Goal: Task Accomplishment & Management: Manage account settings

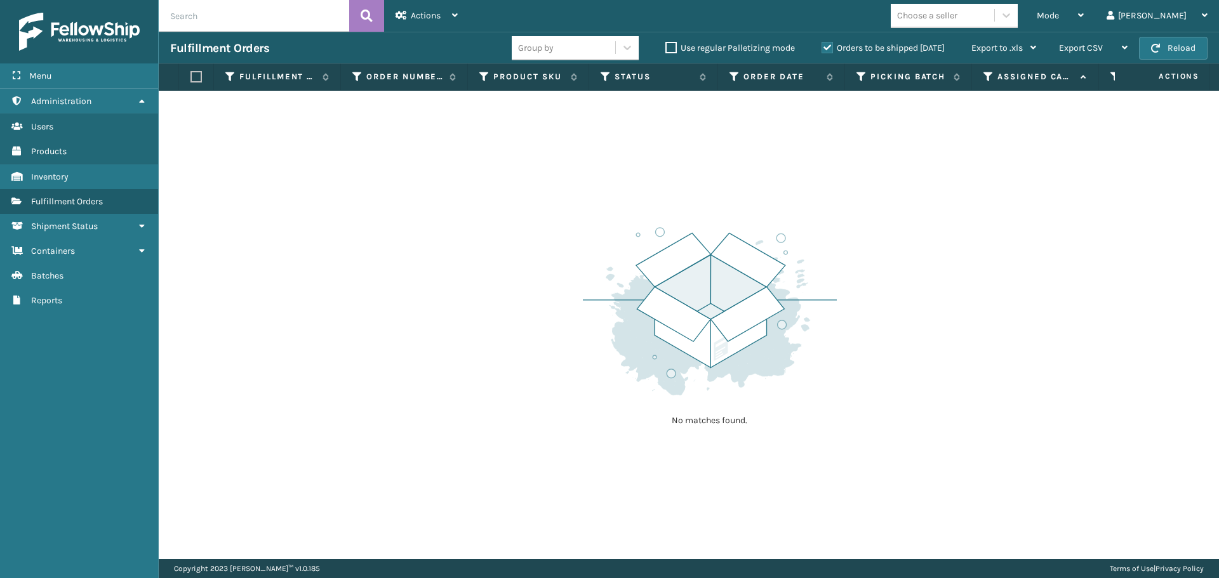
click at [262, 1] on input "text" at bounding box center [254, 16] width 190 height 32
click at [825, 48] on label "Orders to be shipped [DATE]" at bounding box center [883, 48] width 123 height 11
click at [822, 48] on input "Orders to be shipped [DATE]" at bounding box center [822, 45] width 1 height 8
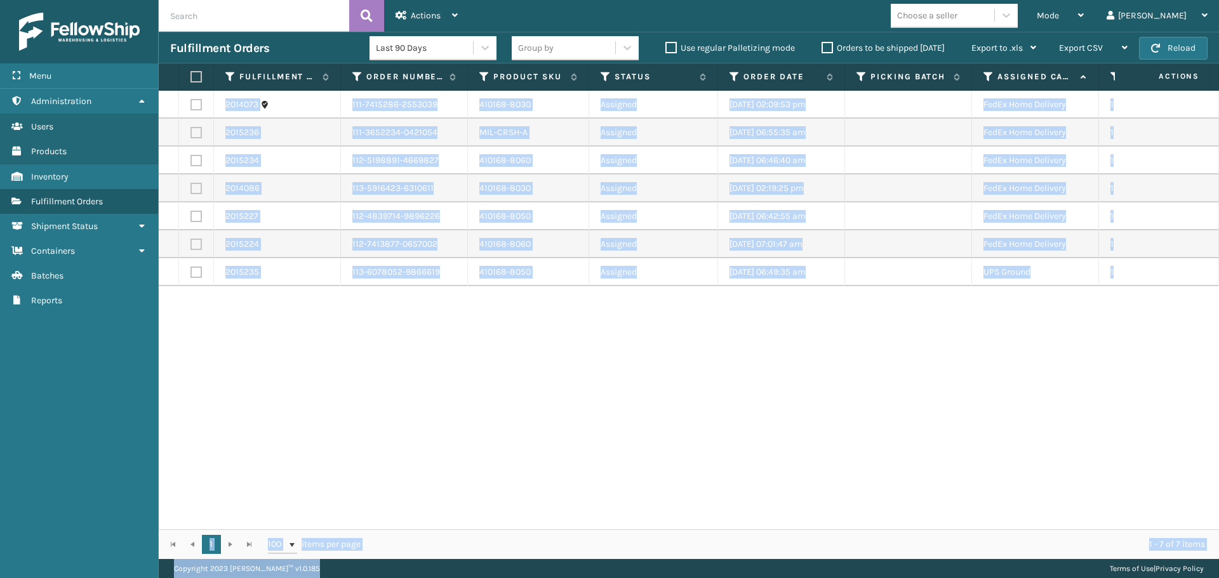
drag, startPoint x: 728, startPoint y: 519, endPoint x: 947, endPoint y: 562, distance: 223.1
click at [1001, 561] on main "Actions Settings Remove All Filters Export Labels Create Picking Batch Mode Reg…" at bounding box center [689, 289] width 1060 height 578
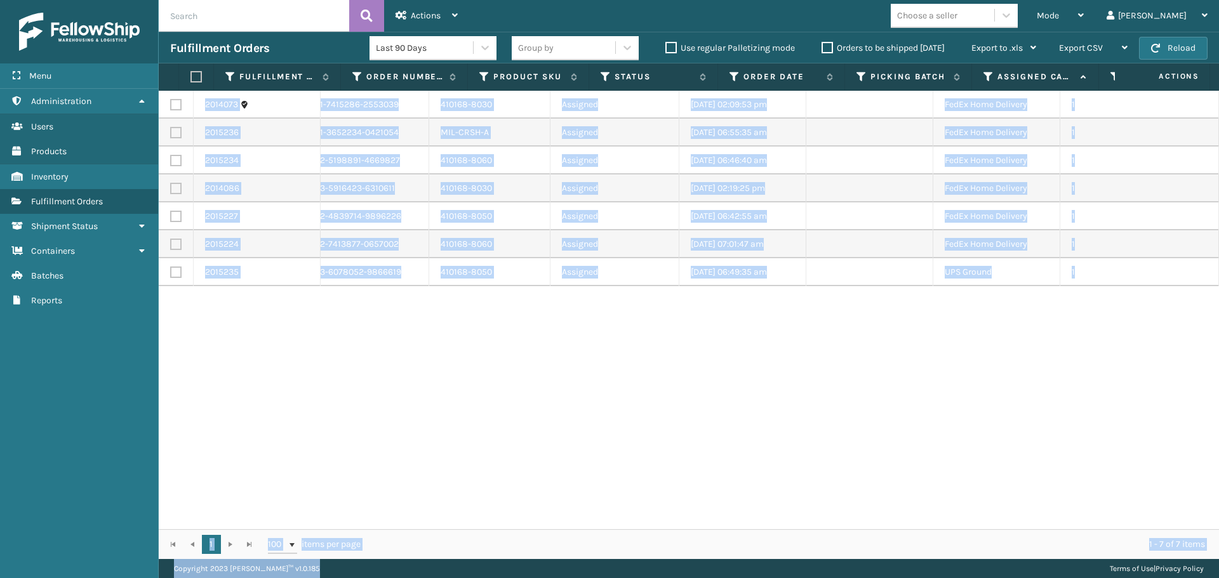
scroll to position [0, 40]
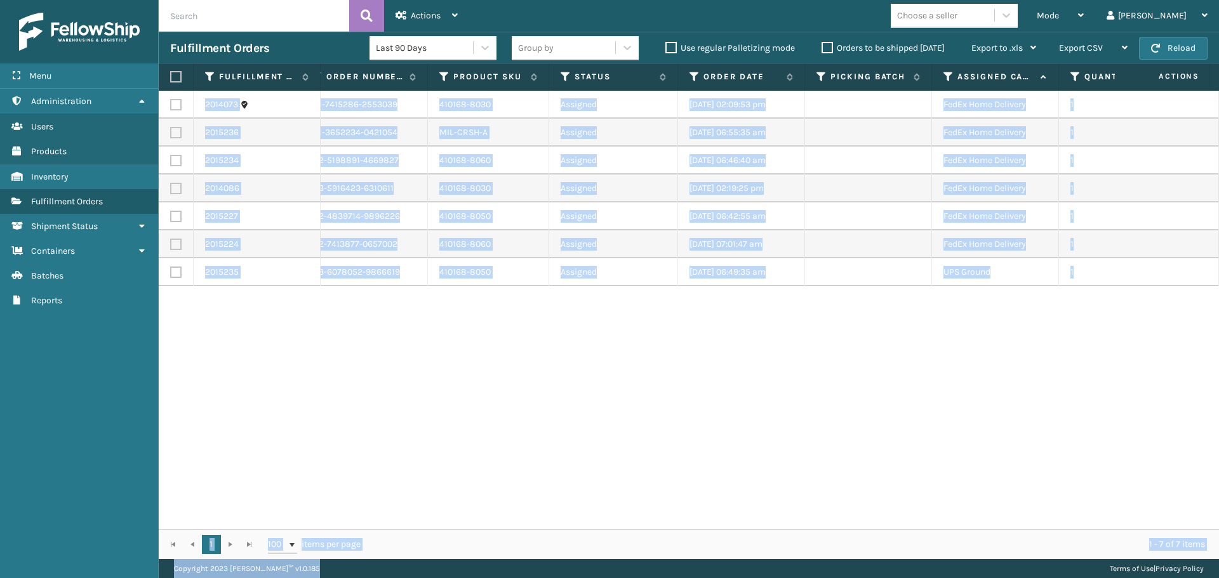
click at [802, 399] on div "2014073 111-7415286-2553039 410168-8030 Assigned [DATE] 02:09:53 pm FedEx Home …" at bounding box center [689, 310] width 1060 height 439
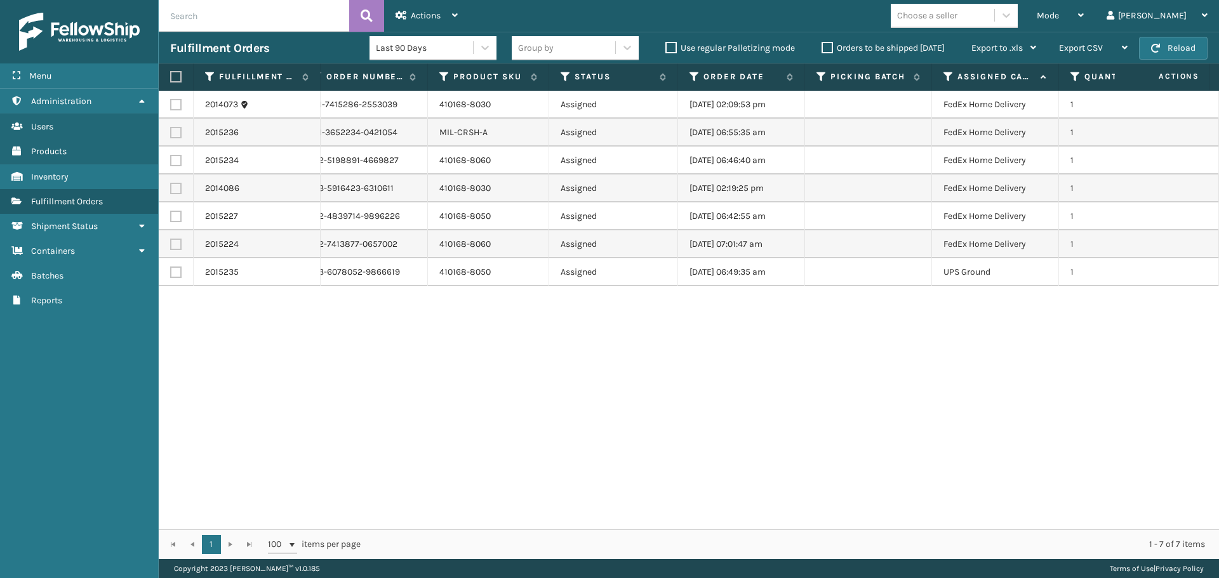
click at [802, 398] on div "2014073 111-7415286-2553039 410168-8030 Assigned [DATE] 02:09:53 pm FedEx Home …" at bounding box center [689, 310] width 1060 height 439
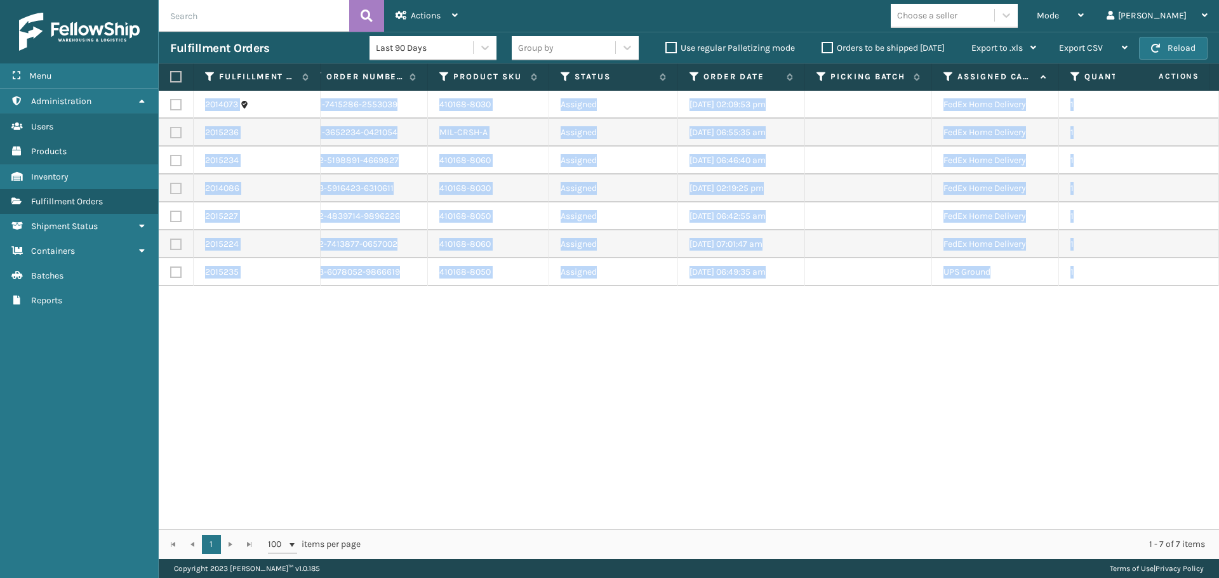
click at [808, 406] on div "2014073 111-7415286-2553039 410168-8030 Assigned [DATE] 02:09:53 pm FedEx Home …" at bounding box center [689, 310] width 1060 height 439
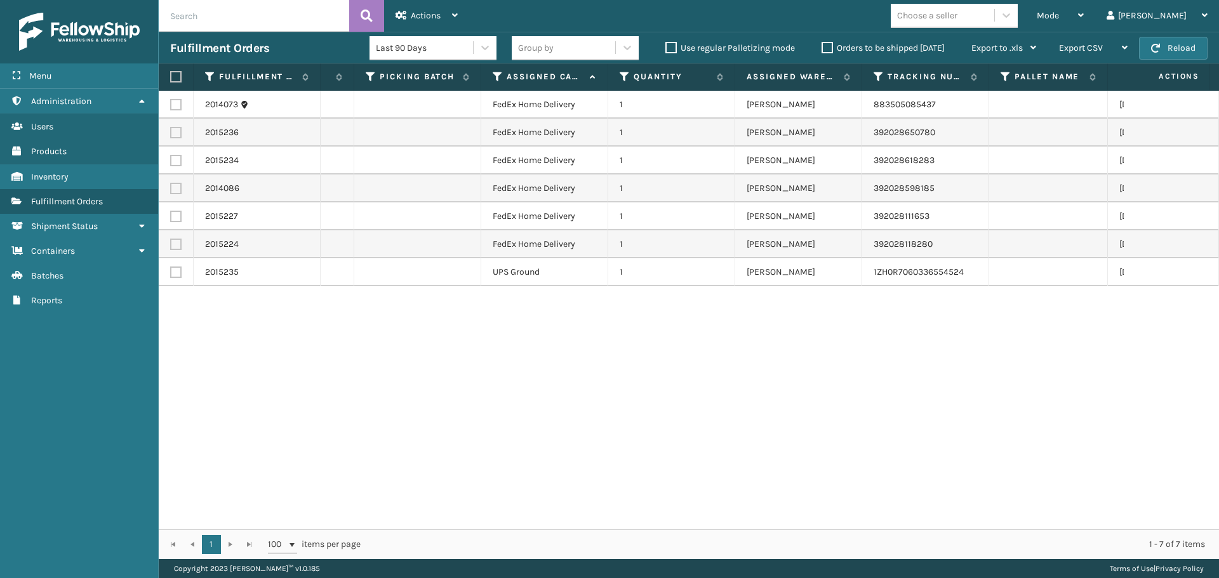
scroll to position [0, 322]
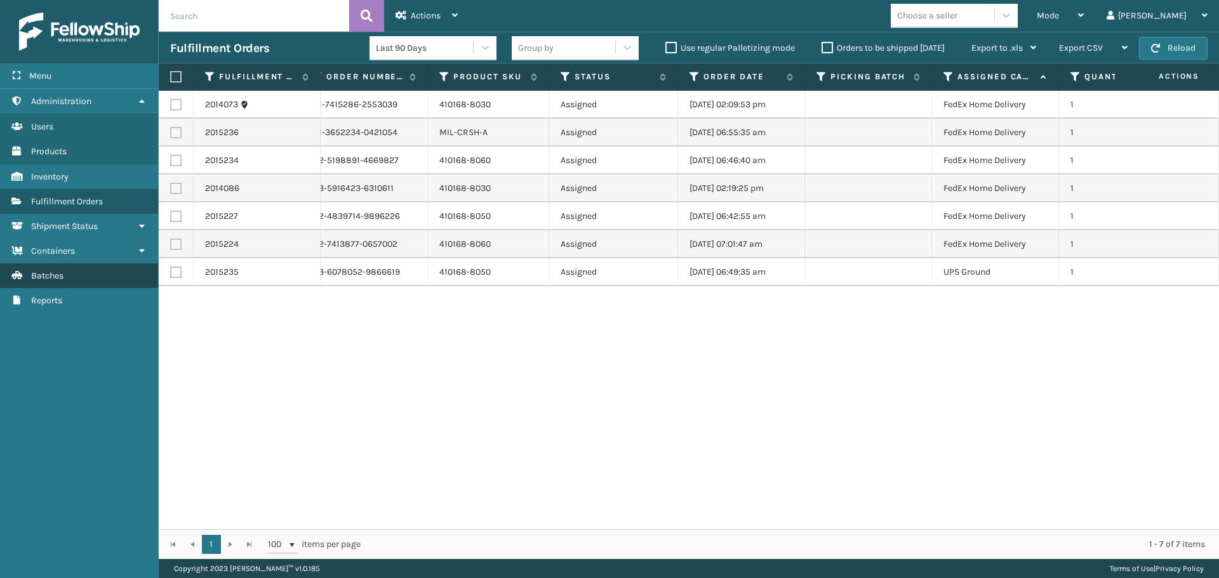
click at [74, 279] on link "Batches" at bounding box center [79, 275] width 158 height 25
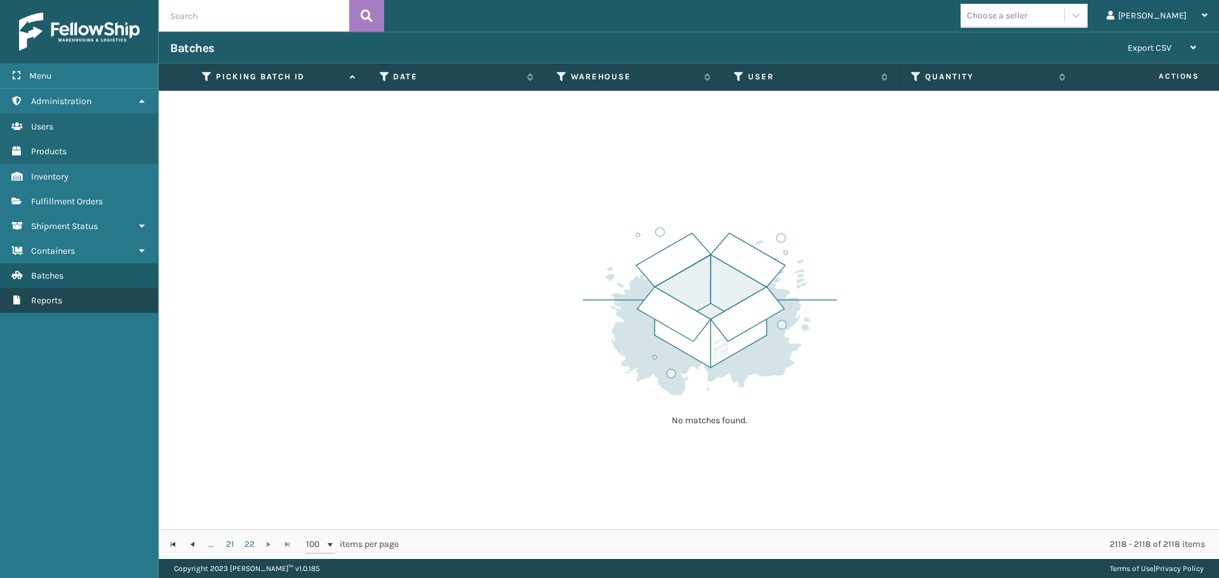
click at [62, 298] on span "Reports" at bounding box center [46, 300] width 31 height 11
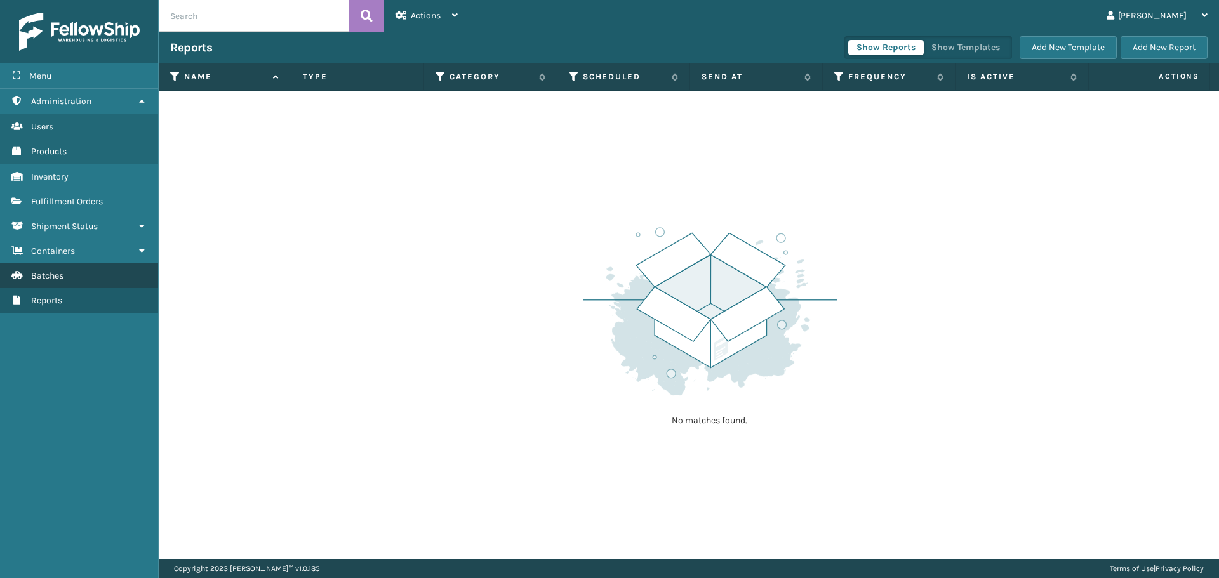
click at [57, 284] on link "Batches" at bounding box center [79, 275] width 158 height 25
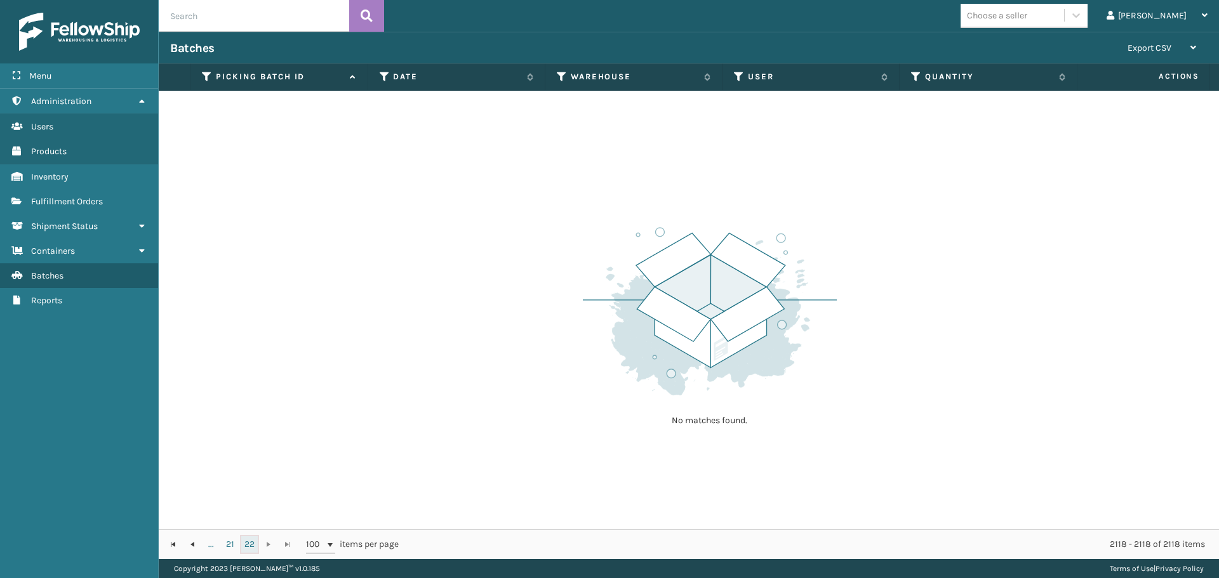
click at [248, 548] on link "22" at bounding box center [249, 544] width 19 height 19
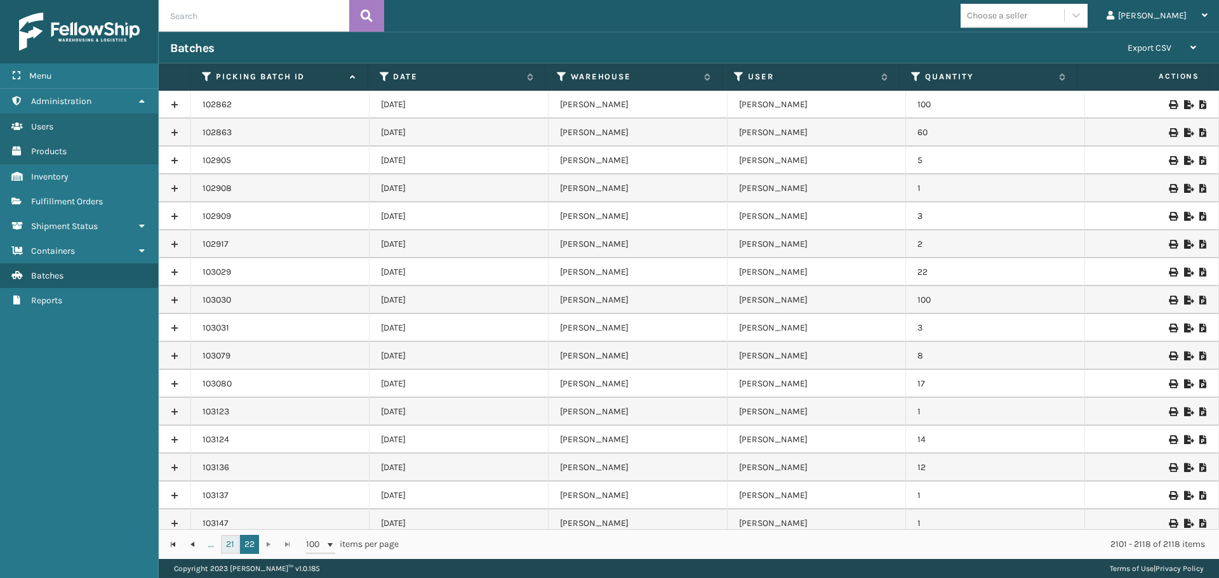
click at [232, 545] on link "21" at bounding box center [230, 544] width 19 height 19
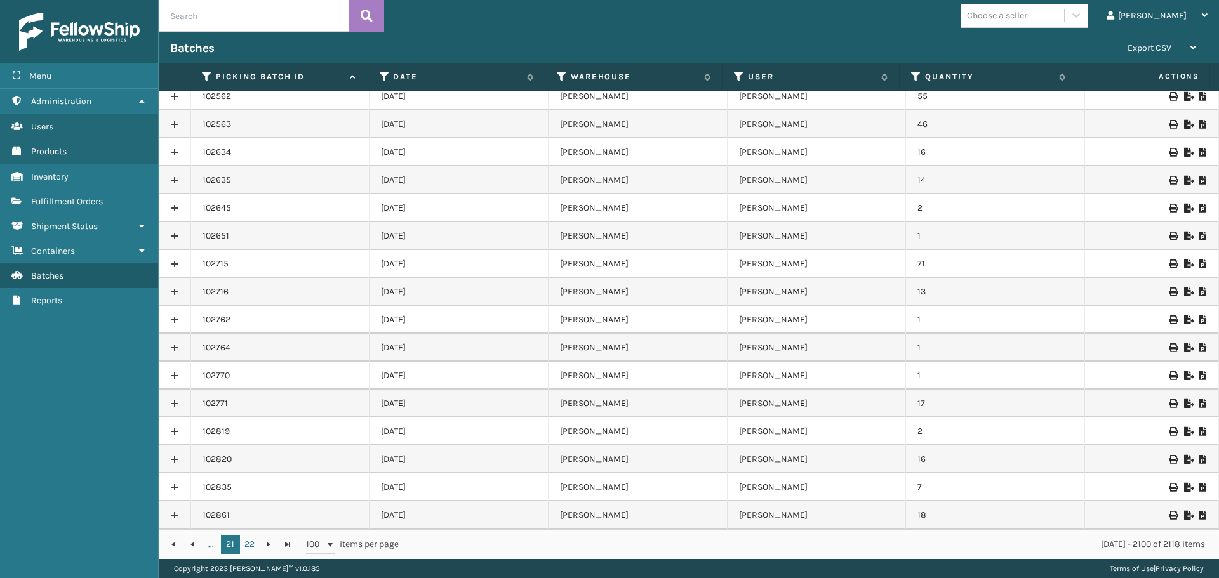
click at [172, 514] on link at bounding box center [175, 515] width 32 height 20
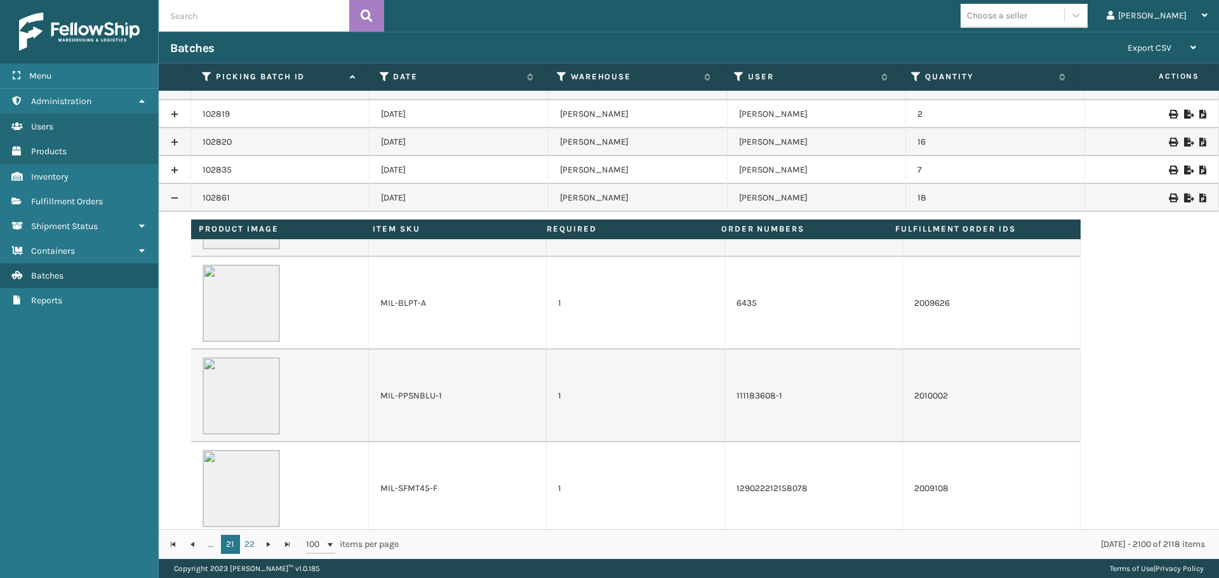
scroll to position [2418, 0]
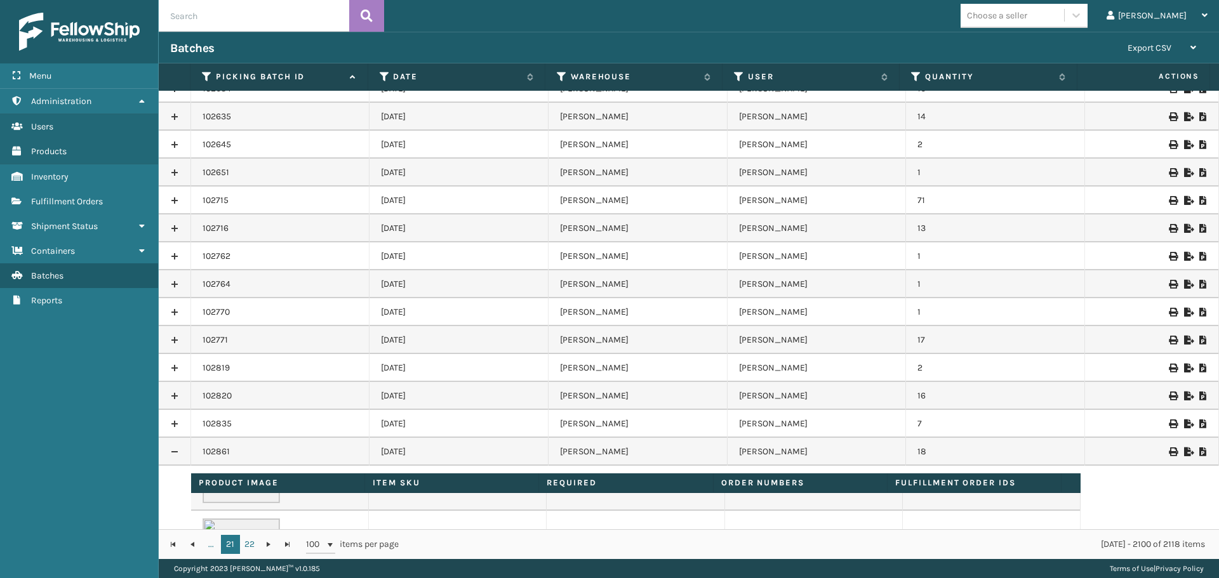
click at [173, 455] on link at bounding box center [175, 452] width 32 height 20
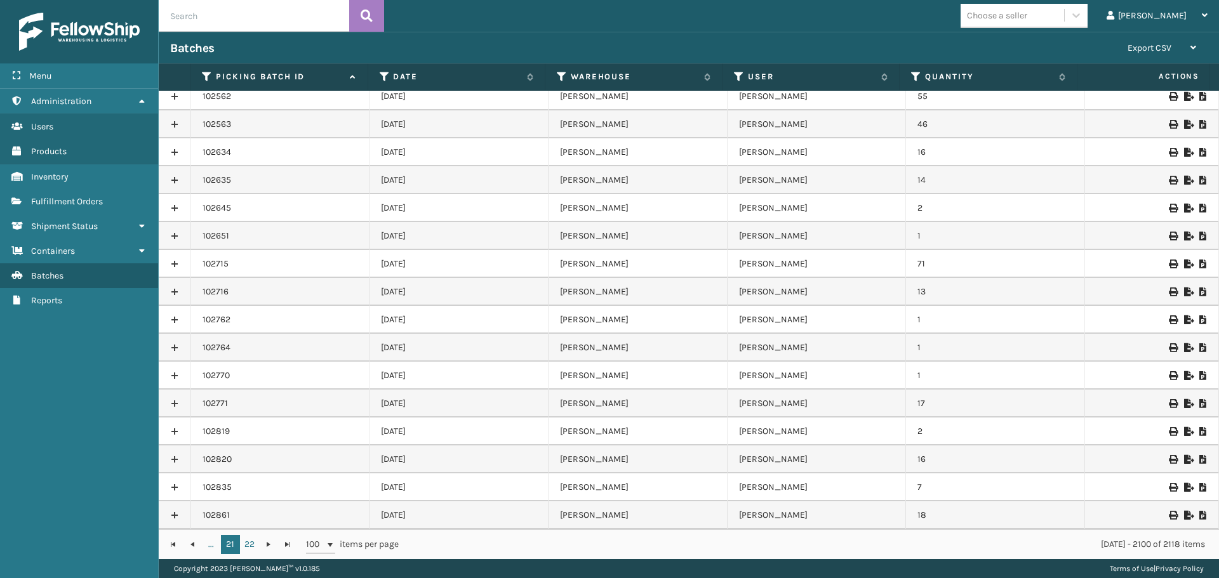
scroll to position [2355, 0]
click at [244, 543] on link "22" at bounding box center [249, 544] width 19 height 19
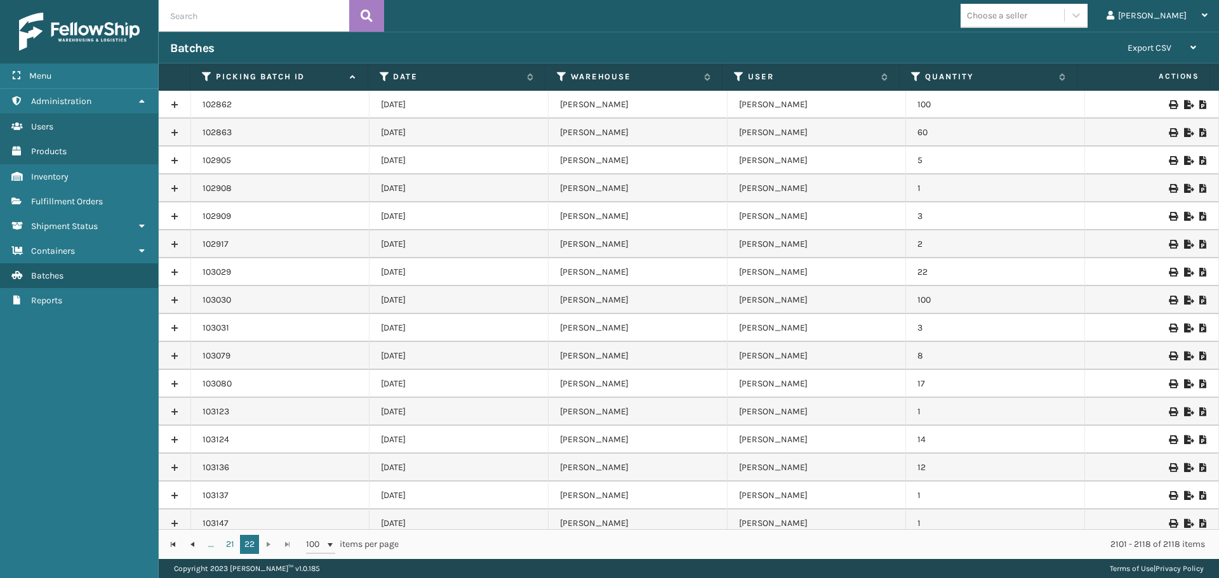
click at [177, 102] on link at bounding box center [175, 105] width 32 height 20
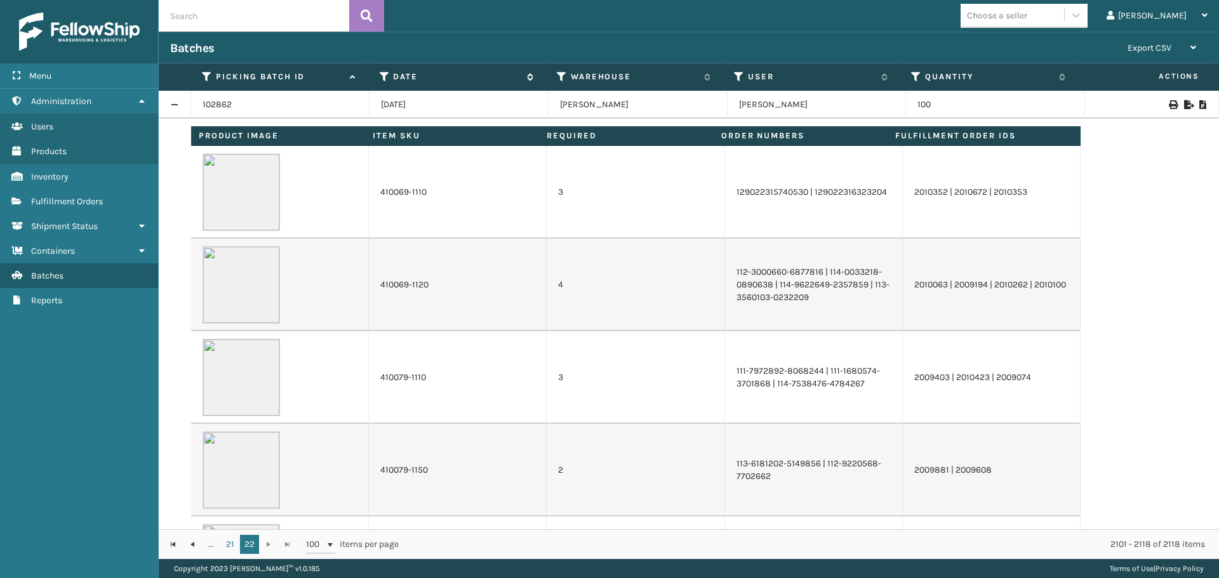
click at [387, 79] on icon at bounding box center [385, 76] width 10 height 11
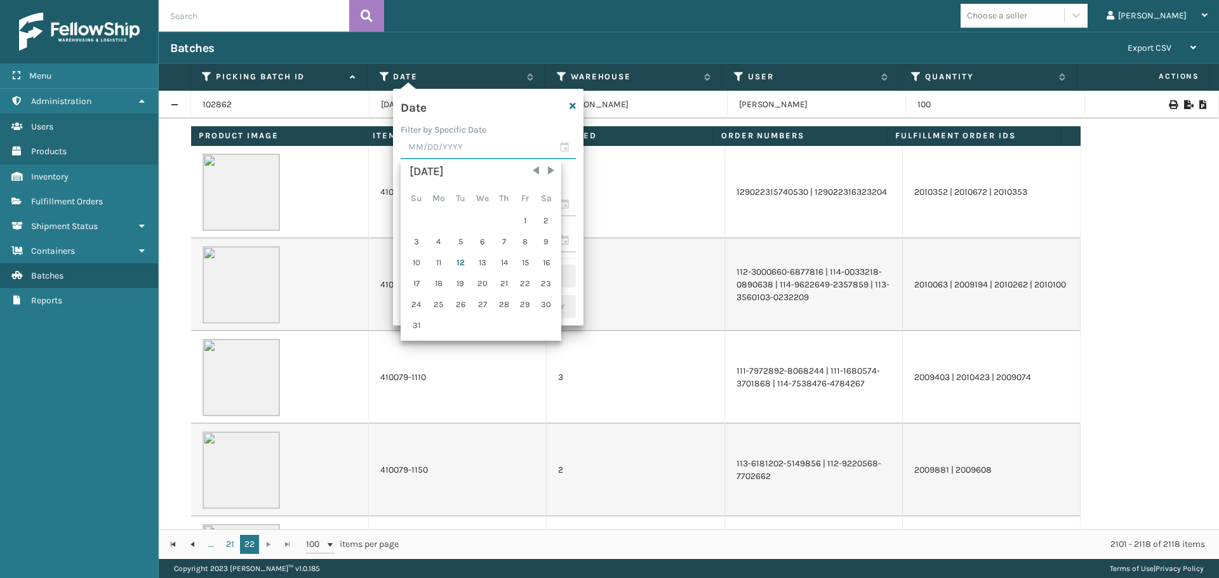
click at [426, 141] on input "text" at bounding box center [488, 148] width 175 height 23
click at [347, 145] on th "Product Image" at bounding box center [278, 136] width 174 height 20
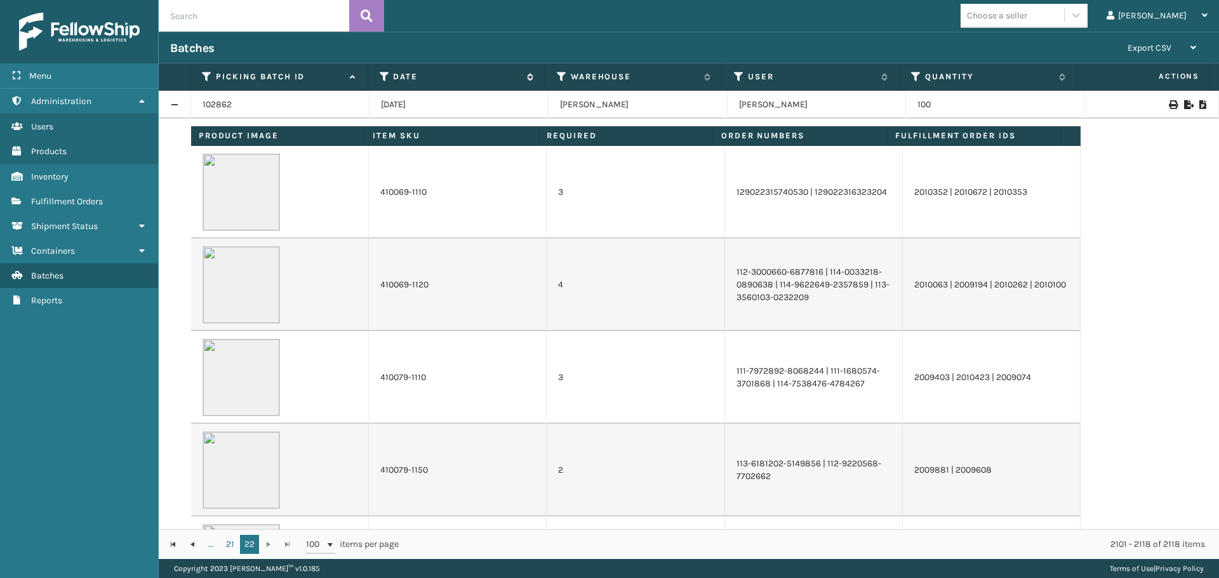
click at [382, 74] on icon at bounding box center [385, 76] width 10 height 11
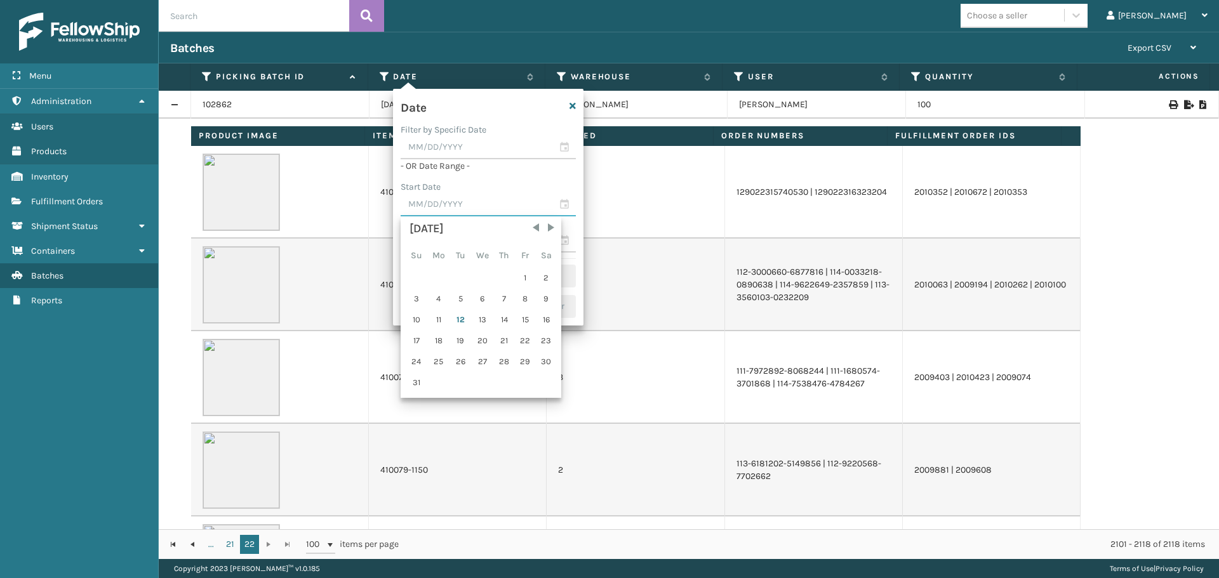
click at [441, 208] on input "text" at bounding box center [488, 205] width 175 height 23
click at [526, 297] on div "8" at bounding box center [525, 299] width 19 height 19
type input "[DATE]"
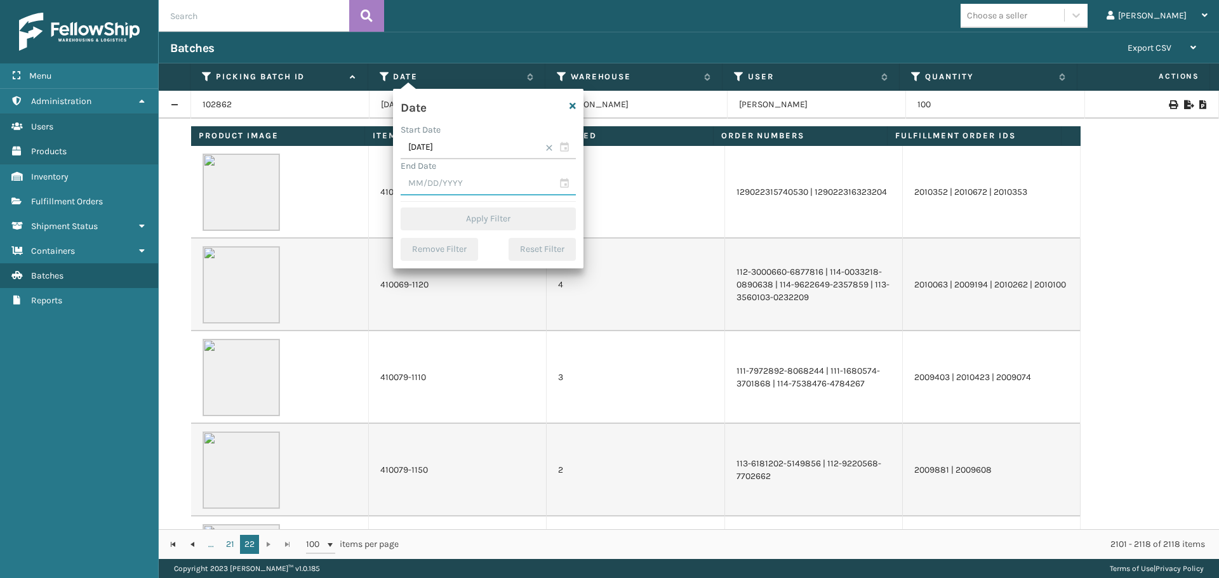
click at [469, 190] on input "text" at bounding box center [488, 184] width 175 height 23
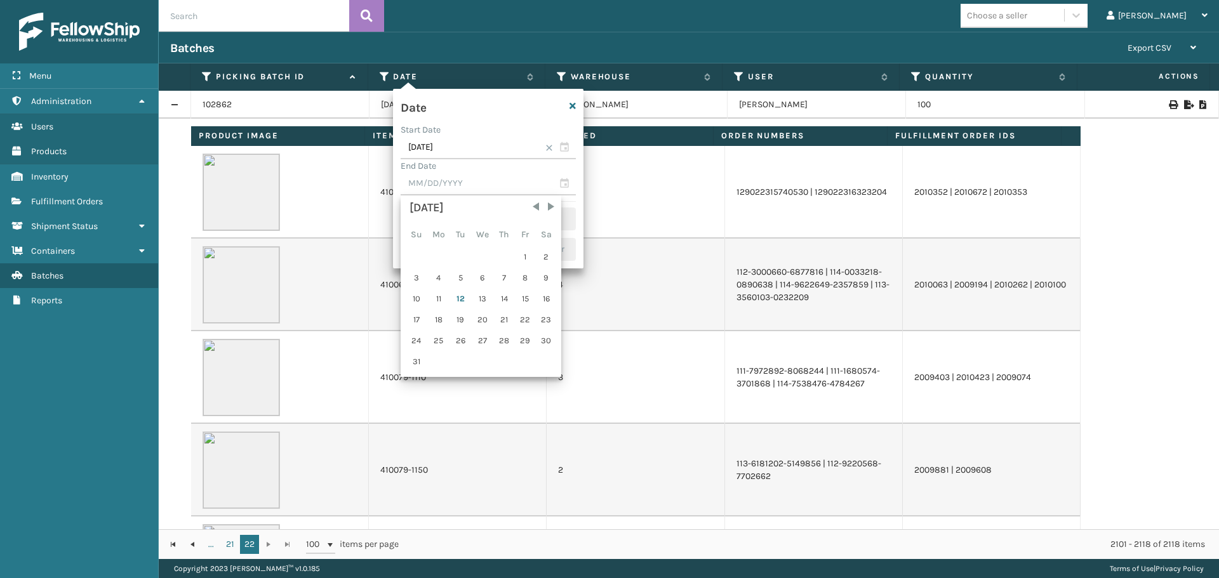
click at [441, 297] on div "11" at bounding box center [438, 299] width 21 height 19
type input "[DATE]"
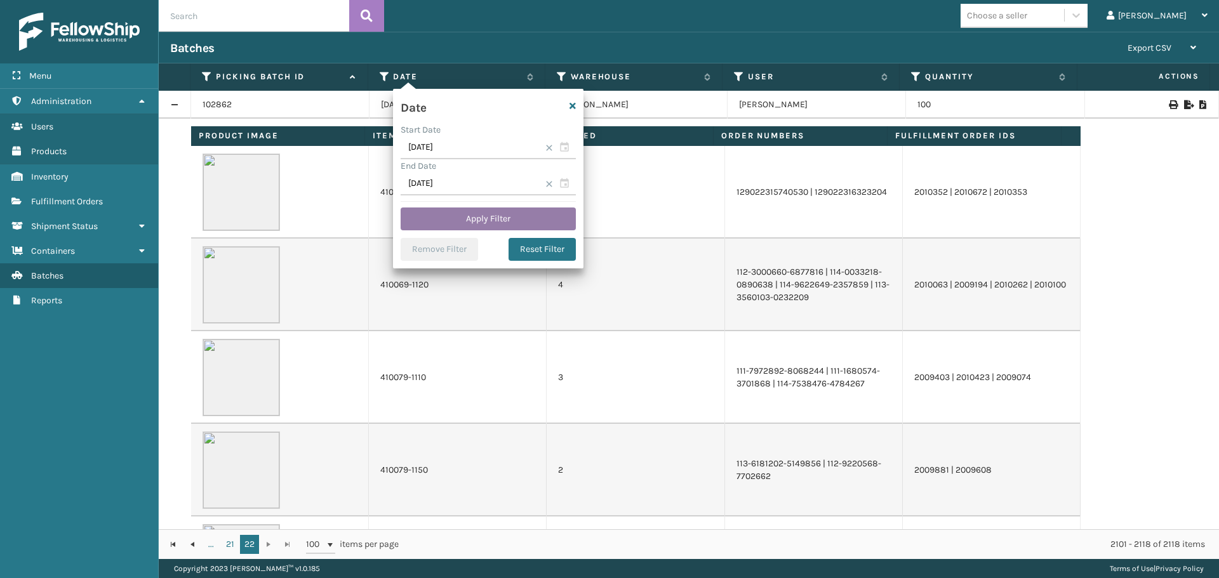
click at [475, 221] on button "Apply Filter" at bounding box center [488, 219] width 175 height 23
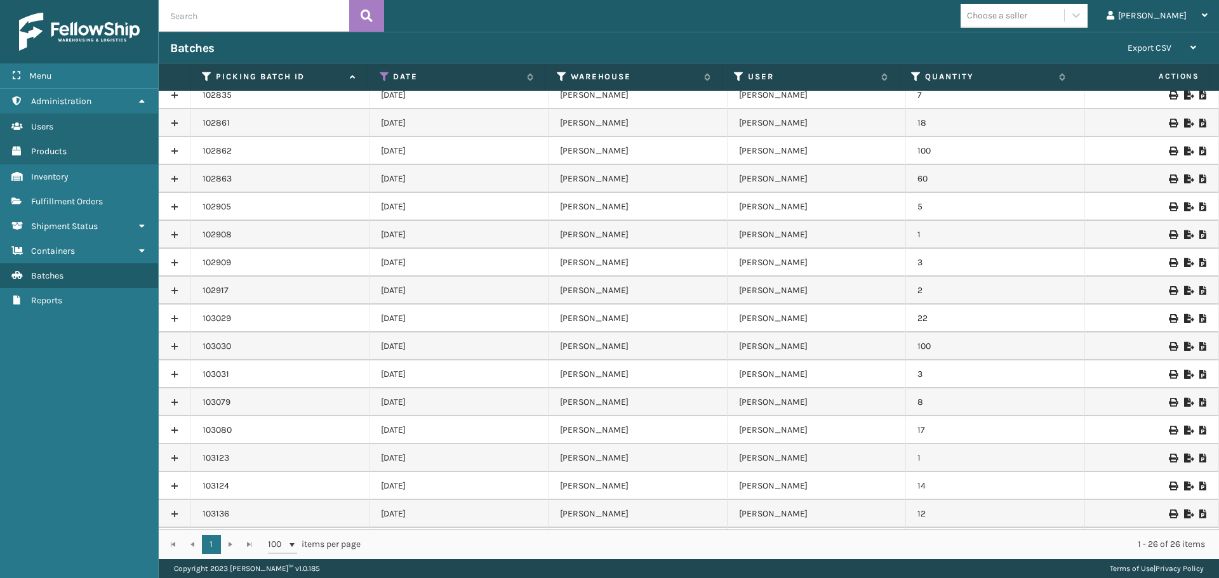
scroll to position [254, 0]
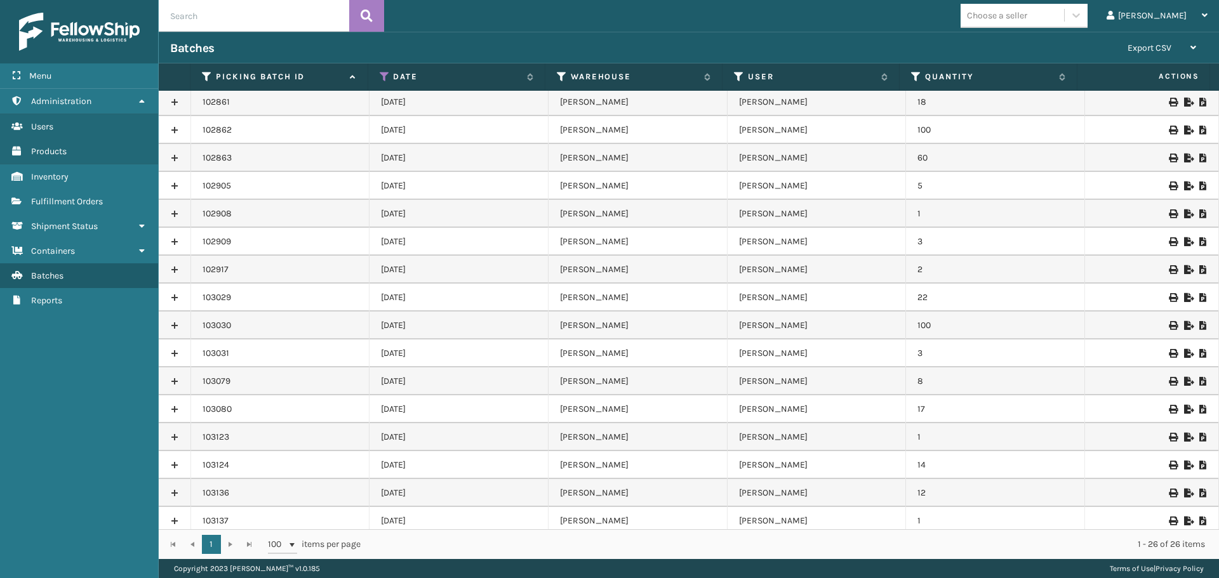
click at [171, 326] on link at bounding box center [175, 326] width 32 height 20
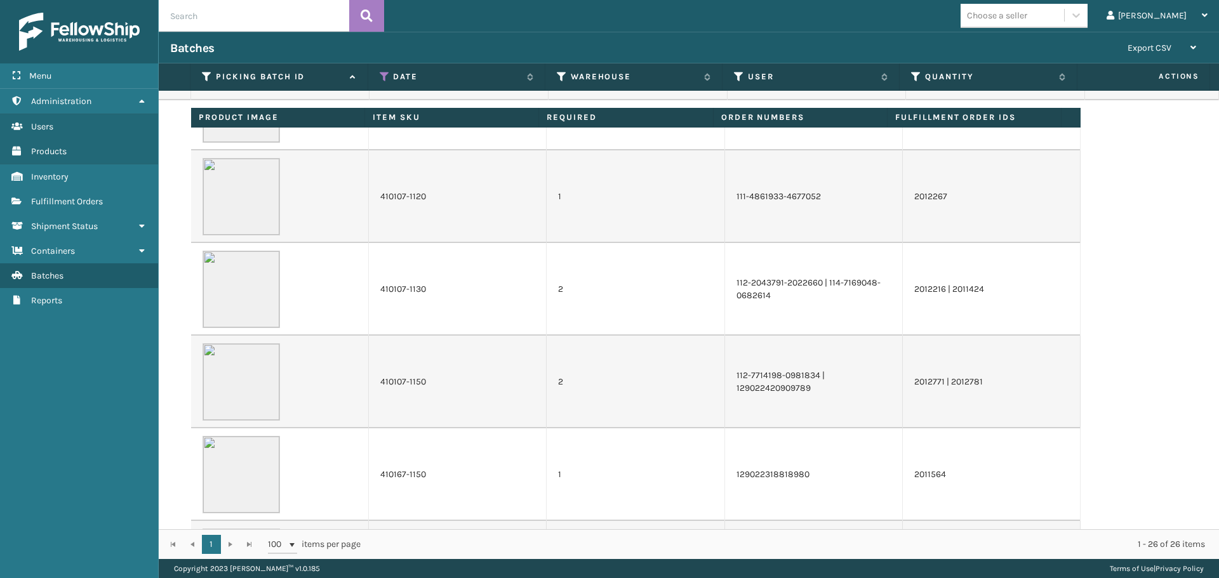
scroll to position [444, 0]
click at [441, 387] on td "410107-1150" at bounding box center [458, 378] width 178 height 93
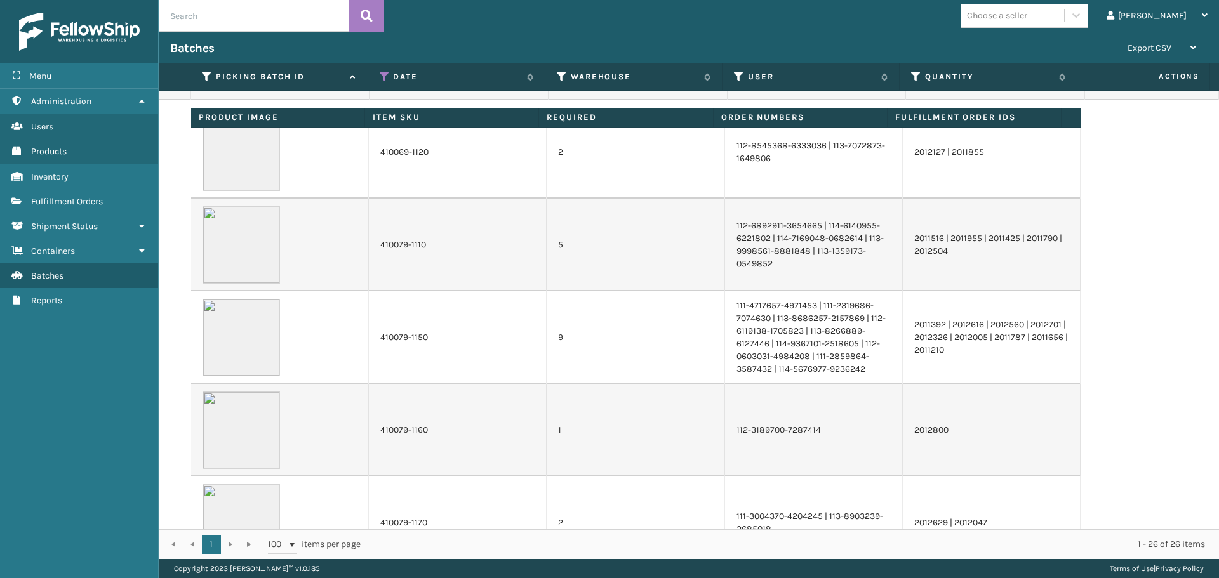
scroll to position [0, 0]
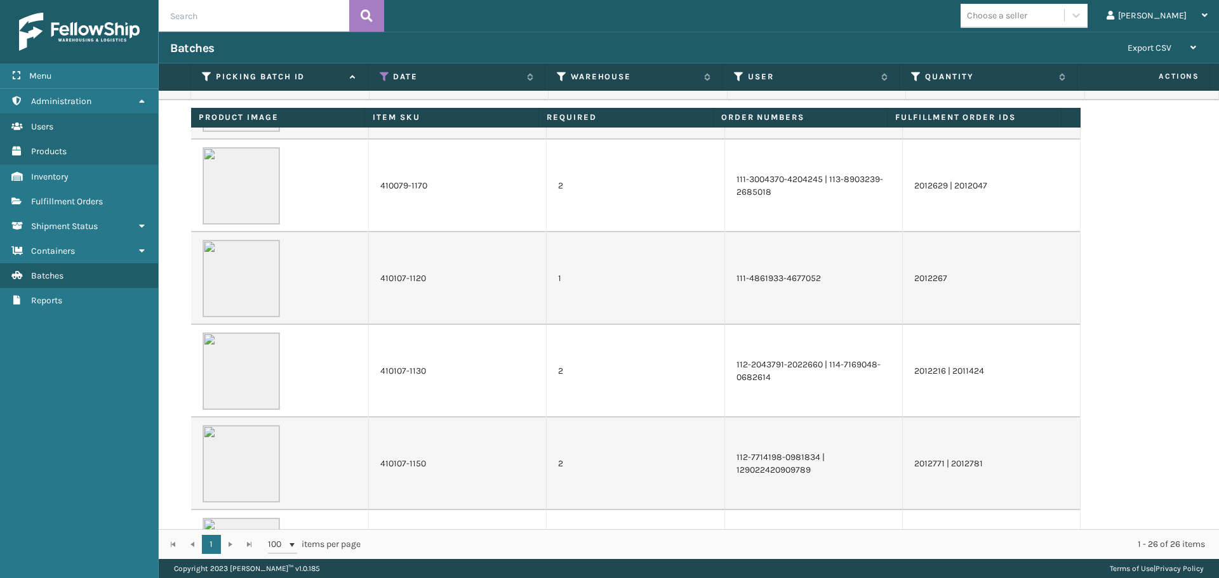
scroll to position [381, 0]
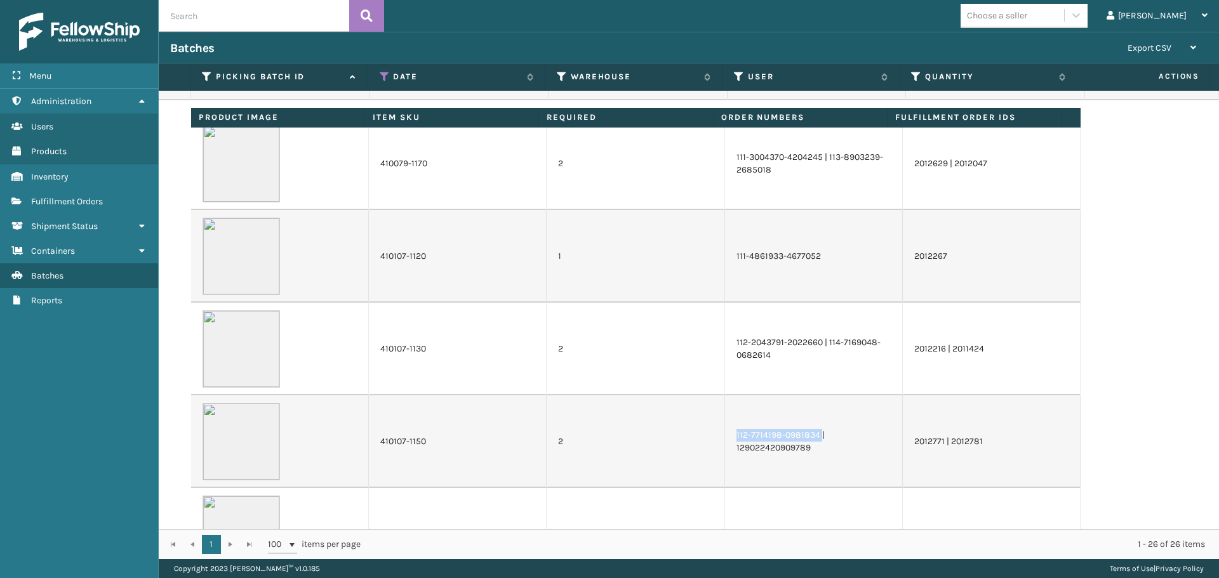
drag, startPoint x: 730, startPoint y: 436, endPoint x: 813, endPoint y: 435, distance: 83.2
click at [813, 435] on td "112-7714198-0981834 | 129022420909789" at bounding box center [814, 442] width 178 height 93
copy td "112-7714198-0981834"
click at [764, 437] on td "112-7714198-0981834 | 129022420909789" at bounding box center [814, 442] width 178 height 93
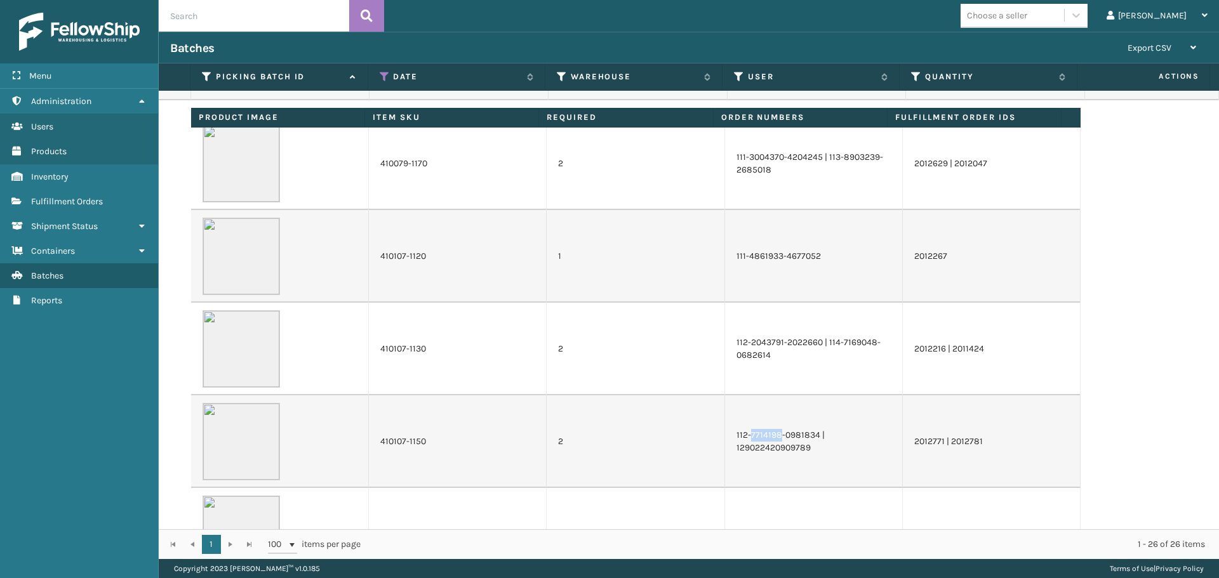
click at [764, 437] on td "112-7714198-0981834 | 129022420909789" at bounding box center [814, 442] width 178 height 93
click at [730, 434] on td "112-7714198-0981834 | 129022420909789" at bounding box center [814, 442] width 178 height 93
click at [766, 432] on td "112-7714198-0981834 | 129022420909789" at bounding box center [814, 442] width 178 height 93
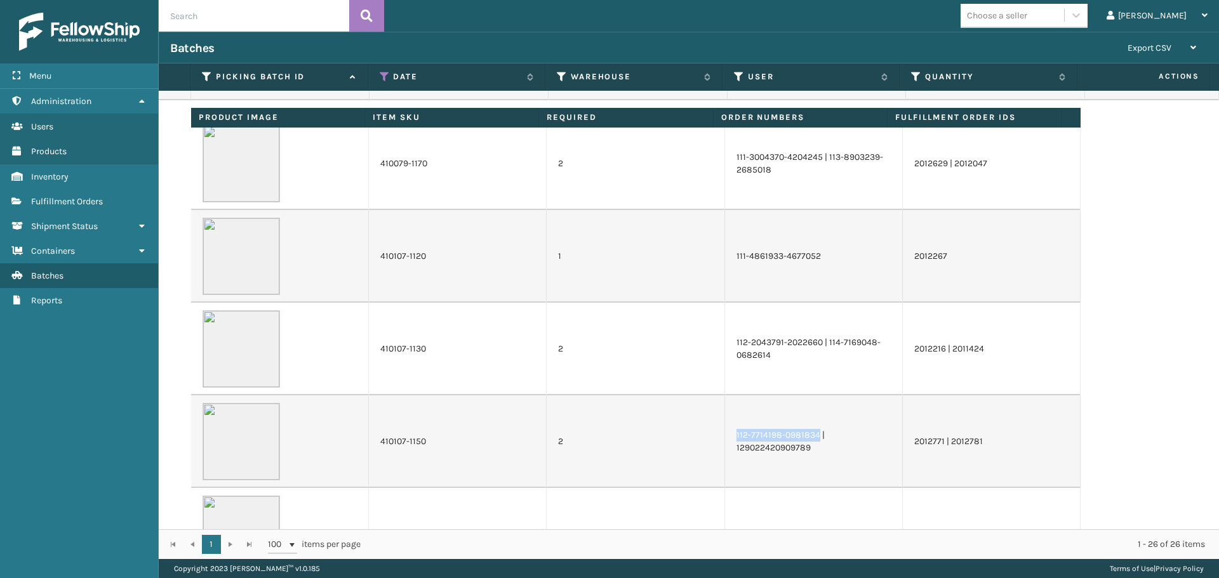
drag, startPoint x: 731, startPoint y: 432, endPoint x: 811, endPoint y: 437, distance: 80.8
click at [811, 437] on td "112-7714198-0981834 | 129022420909789" at bounding box center [814, 442] width 178 height 93
copy td "112-7714198-0981834"
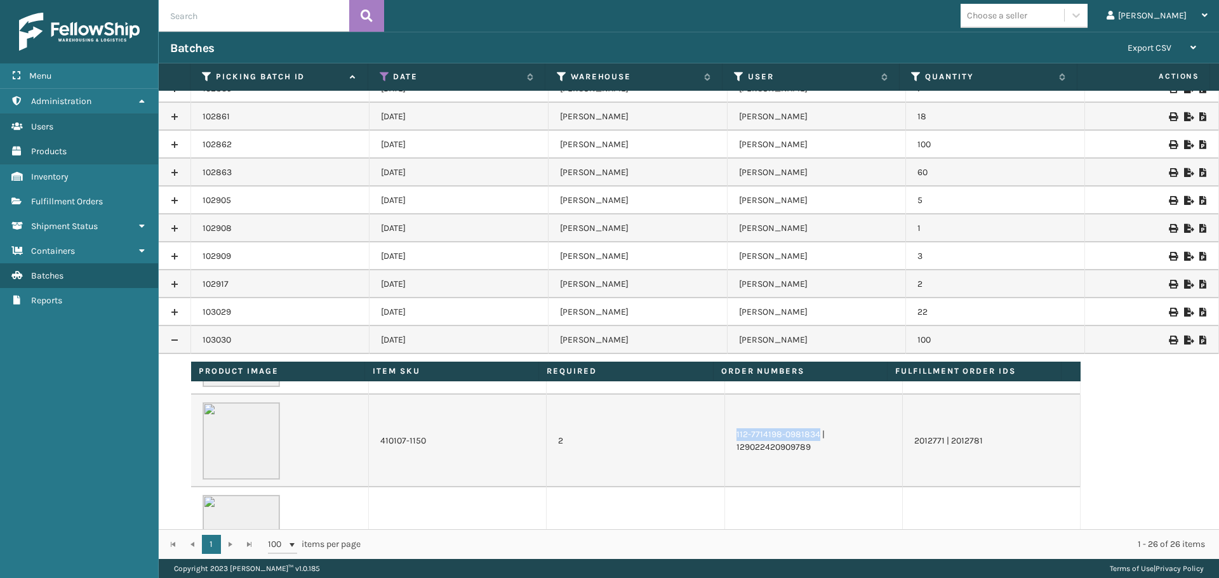
scroll to position [635, 0]
click at [764, 463] on td "112-7714198-0981834 | 129022420909789" at bounding box center [814, 442] width 178 height 93
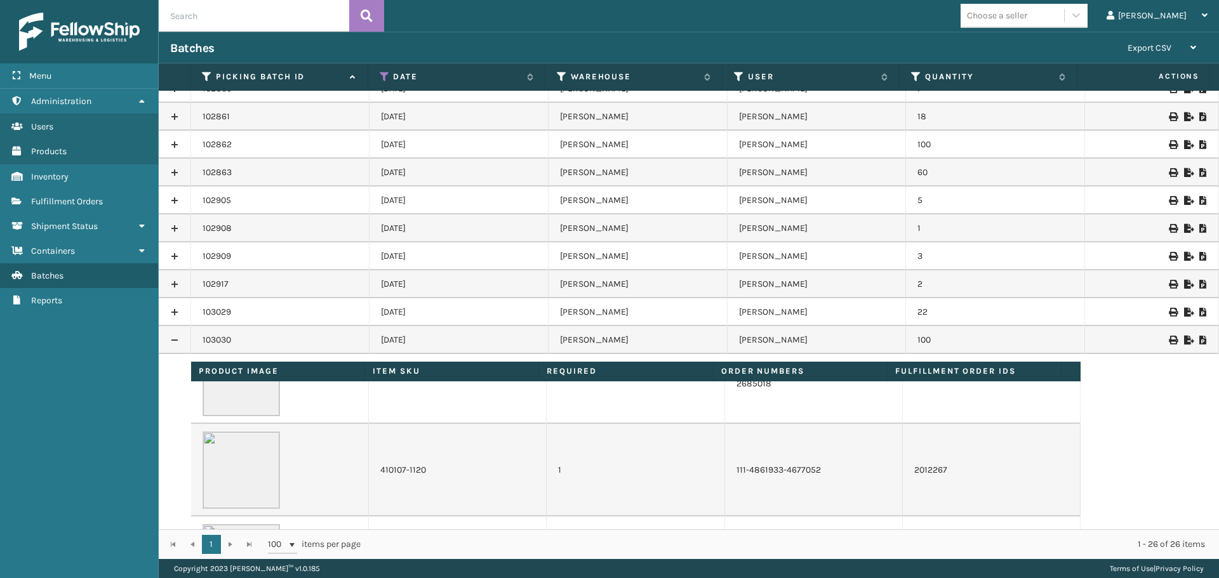
scroll to position [317, 0]
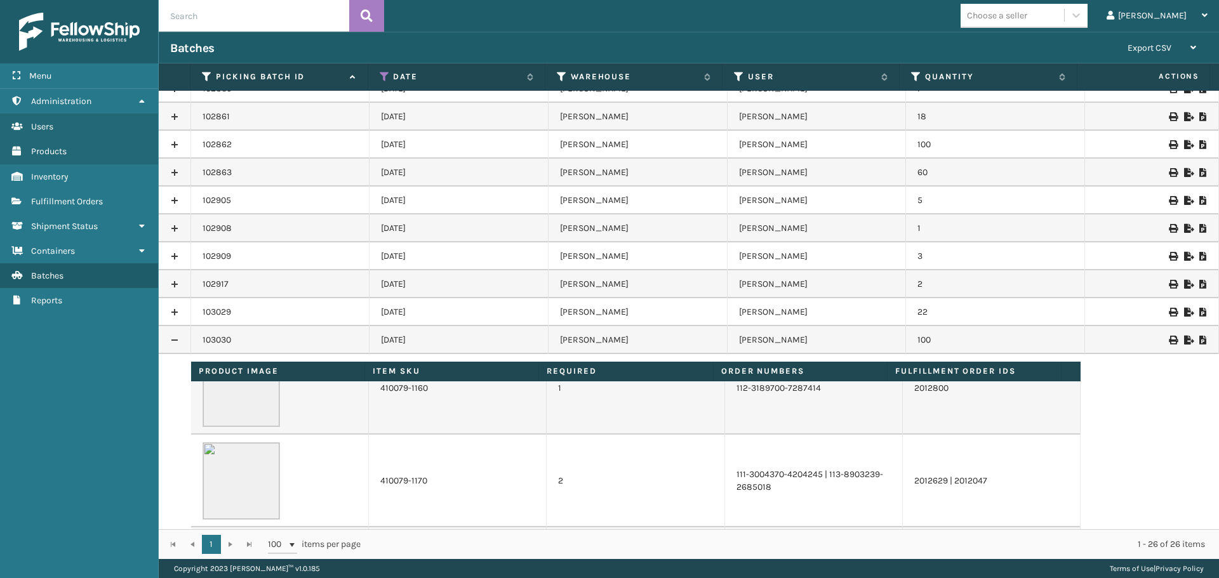
click at [1169, 340] on icon at bounding box center [1173, 340] width 8 height 9
click at [174, 342] on link at bounding box center [175, 340] width 32 height 20
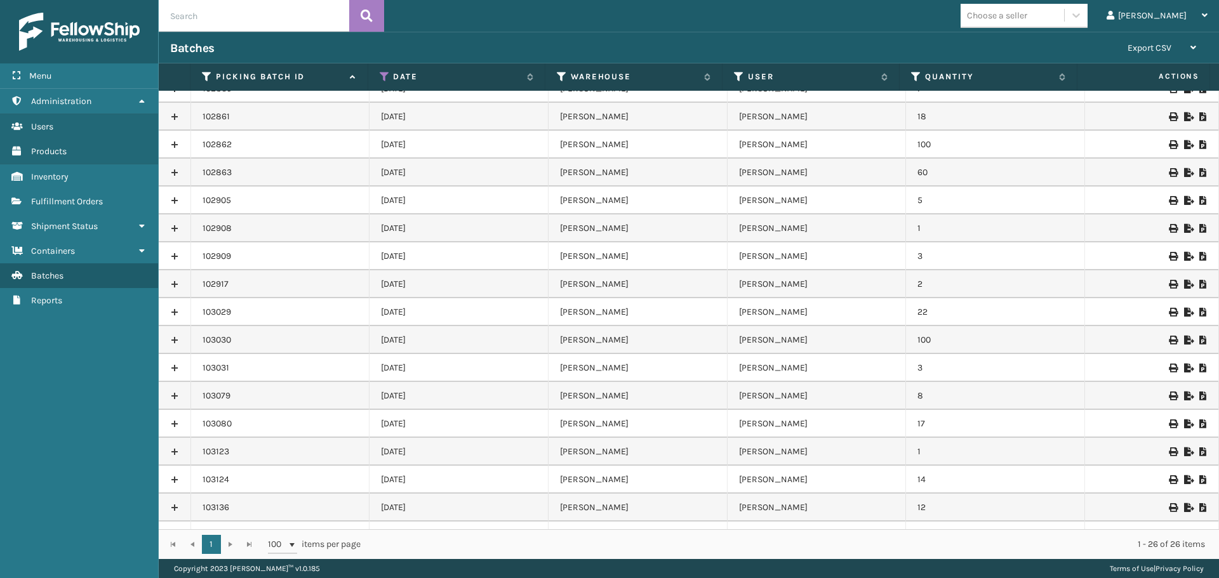
click at [175, 147] on link at bounding box center [175, 145] width 32 height 20
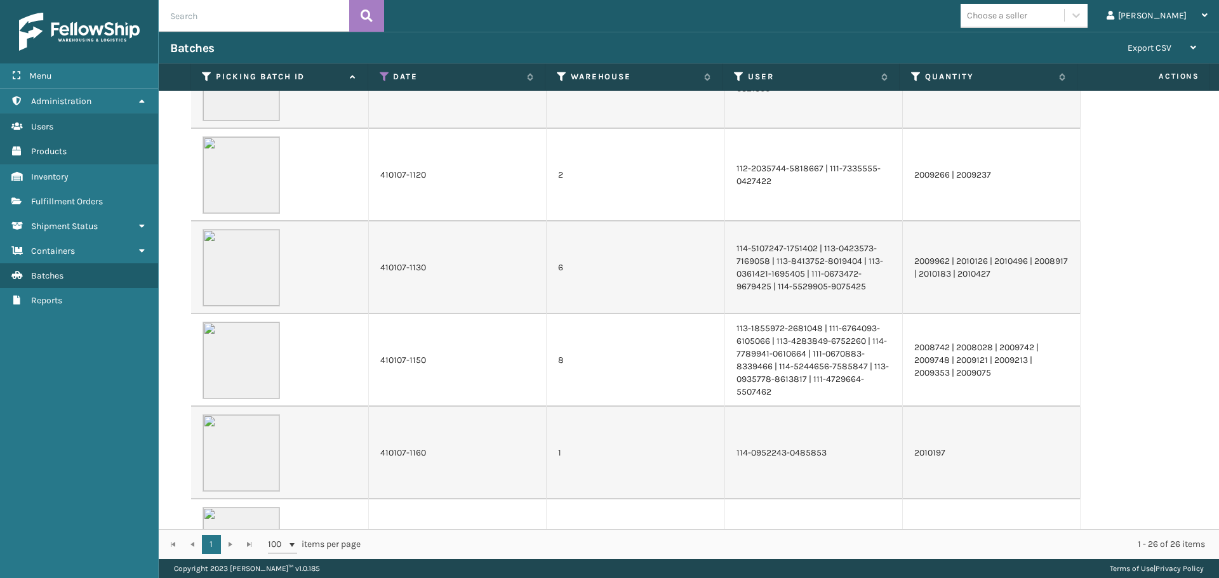
scroll to position [508, 0]
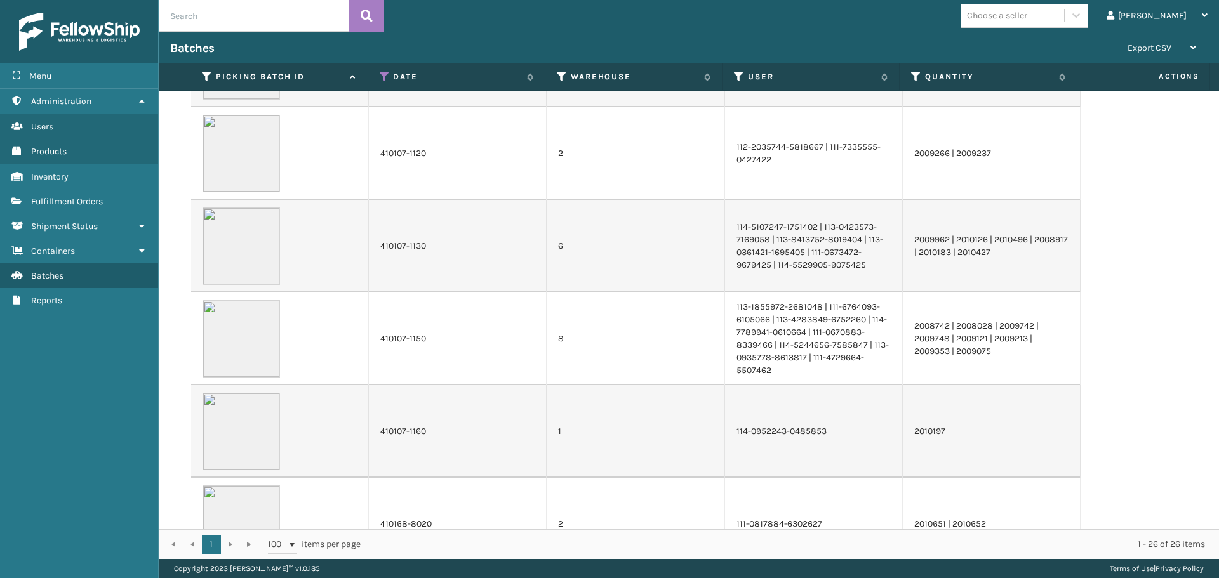
click at [1136, 462] on td "Product Image Item SKU Required Order Numbers Fulfillment Order Ids 410069-1110…" at bounding box center [705, 287] width 1028 height 511
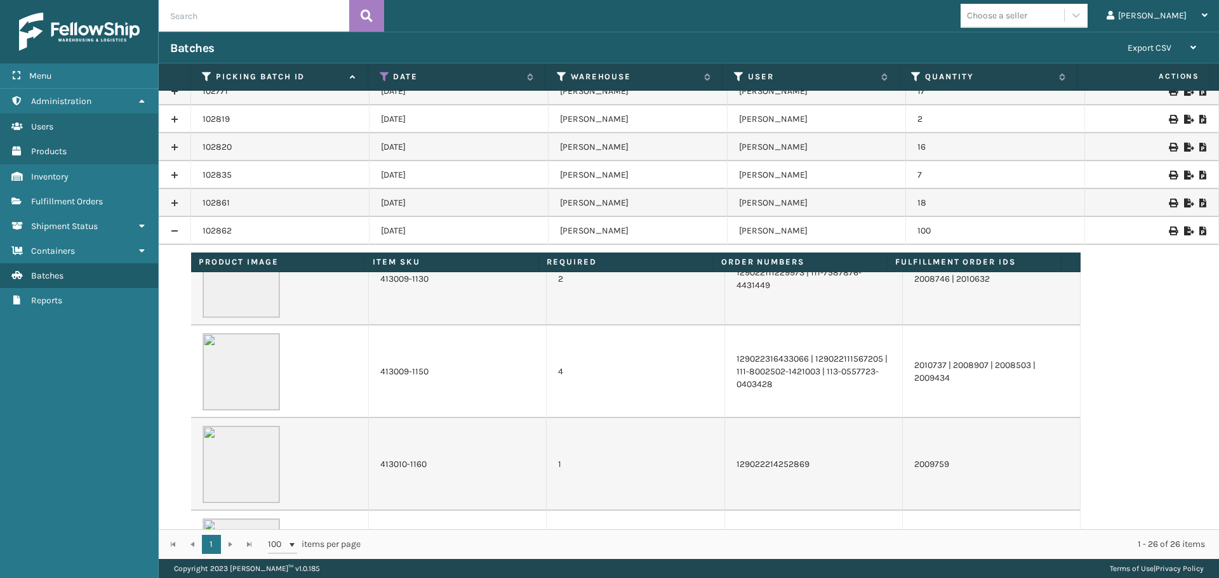
scroll to position [0, 0]
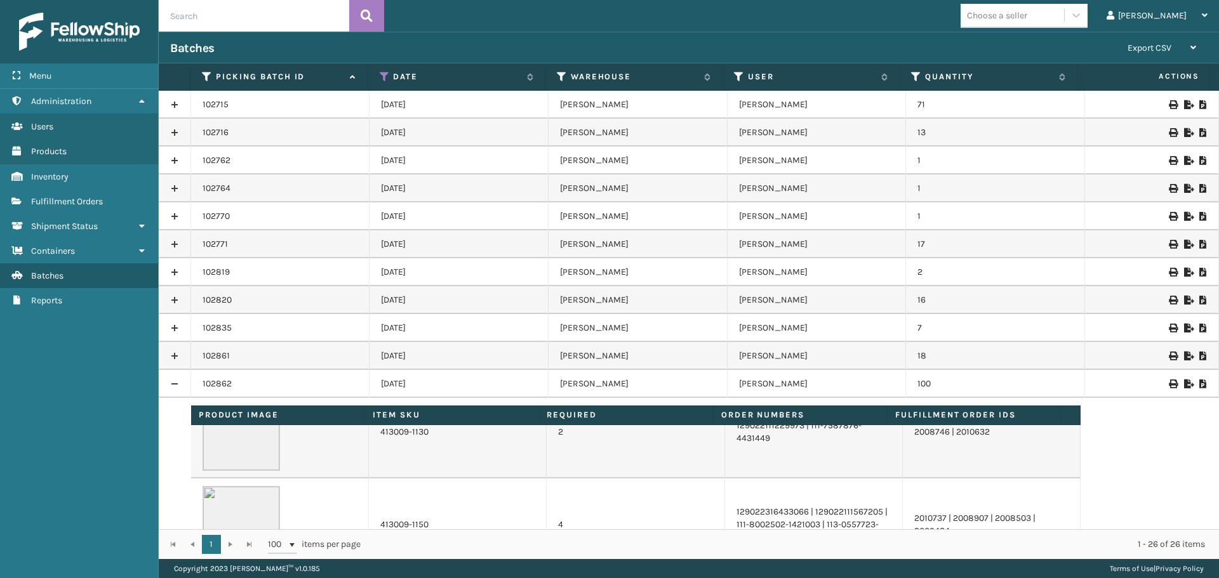
click at [178, 355] on link at bounding box center [175, 356] width 32 height 20
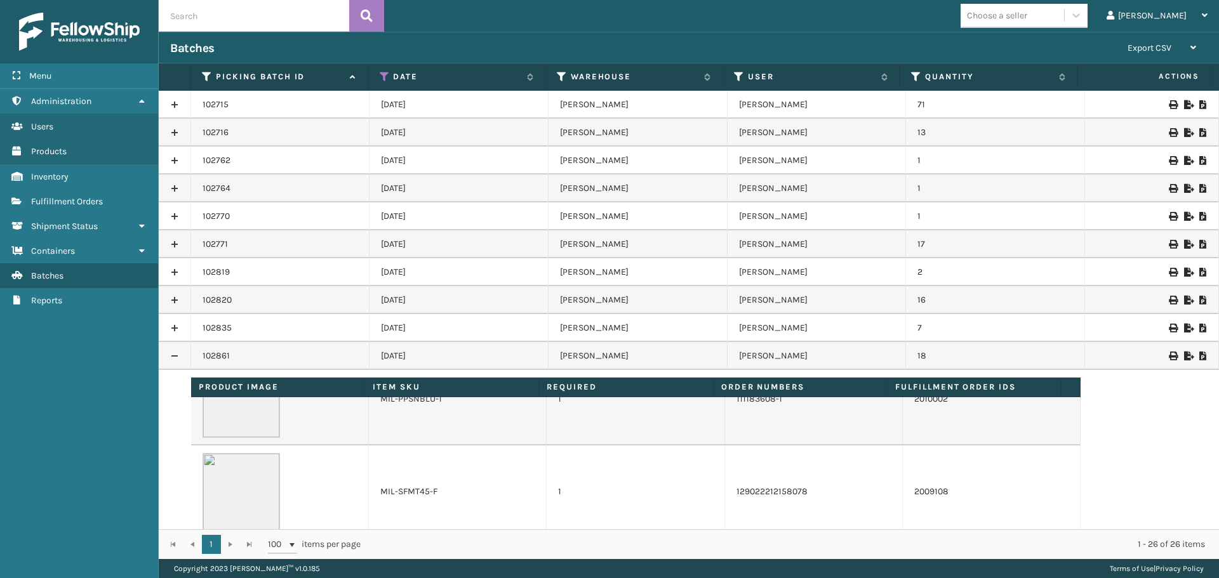
scroll to position [543, 0]
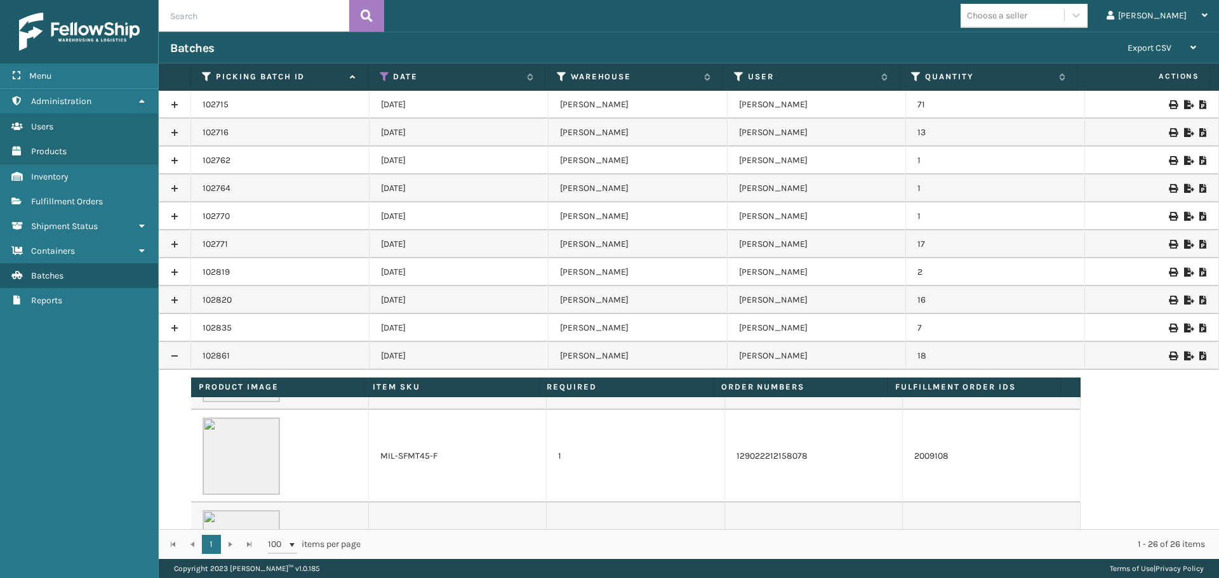
click at [173, 330] on link at bounding box center [175, 328] width 32 height 20
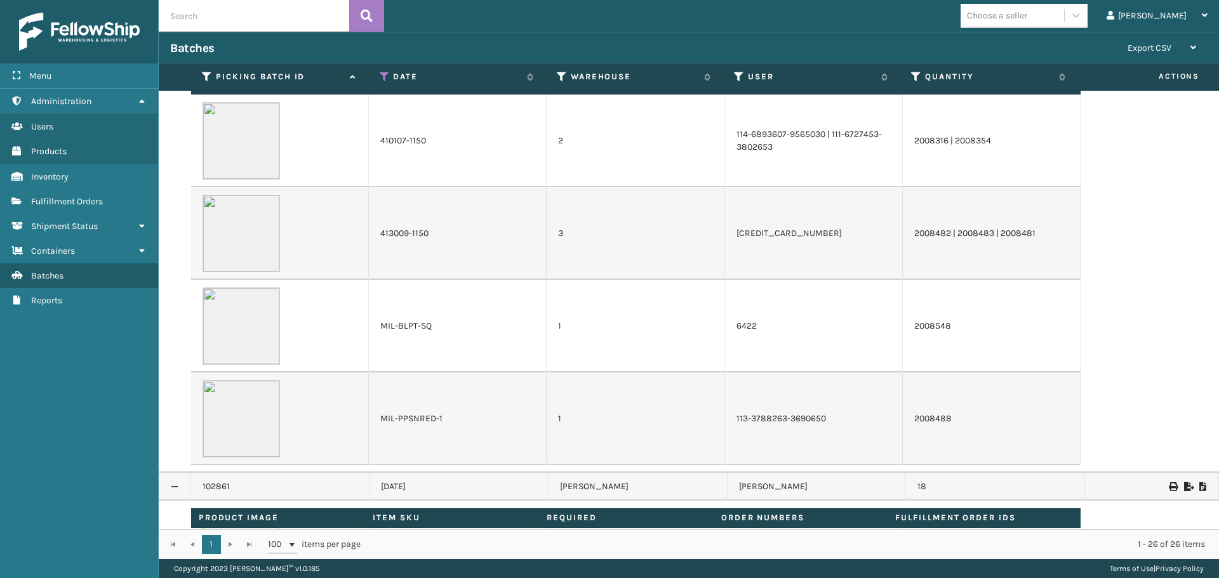
scroll to position [254, 0]
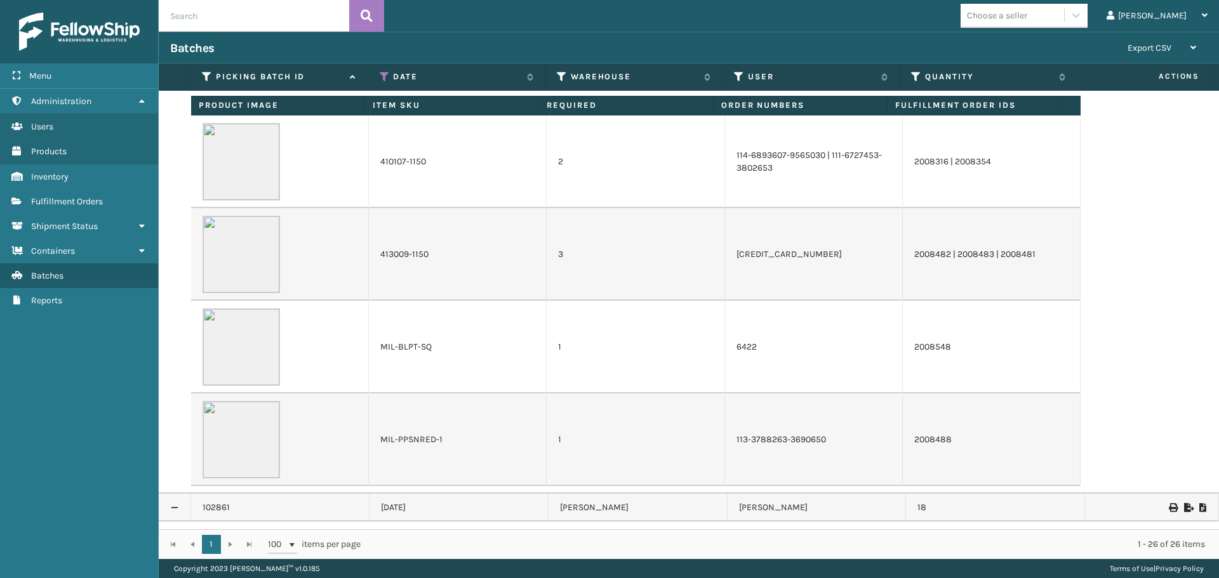
drag, startPoint x: 548, startPoint y: 264, endPoint x: 94, endPoint y: 412, distance: 477.5
click at [94, 412] on div "Menu Administration Users Products Inventory Fulfillment Orders Shipment Status…" at bounding box center [79, 289] width 159 height 578
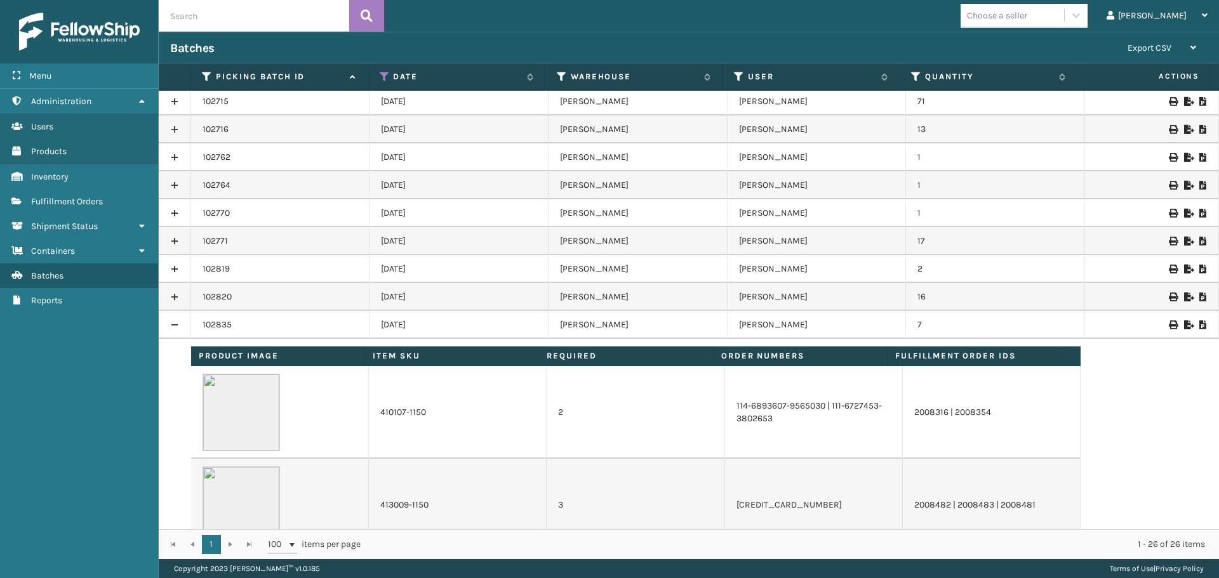
scroll to position [0, 0]
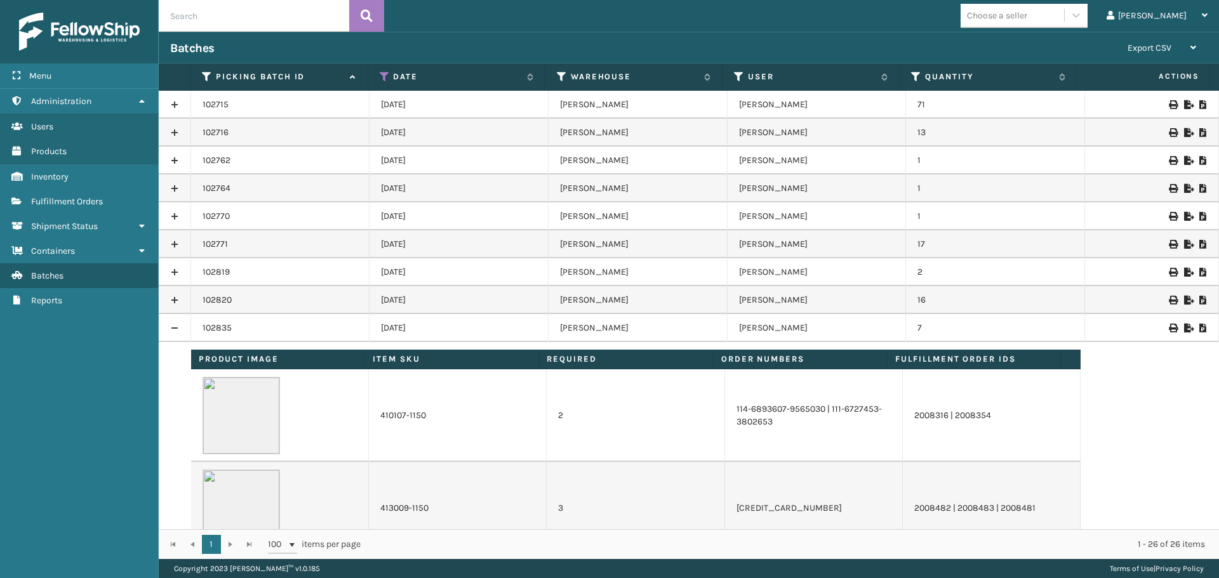
click at [178, 302] on link at bounding box center [175, 300] width 32 height 20
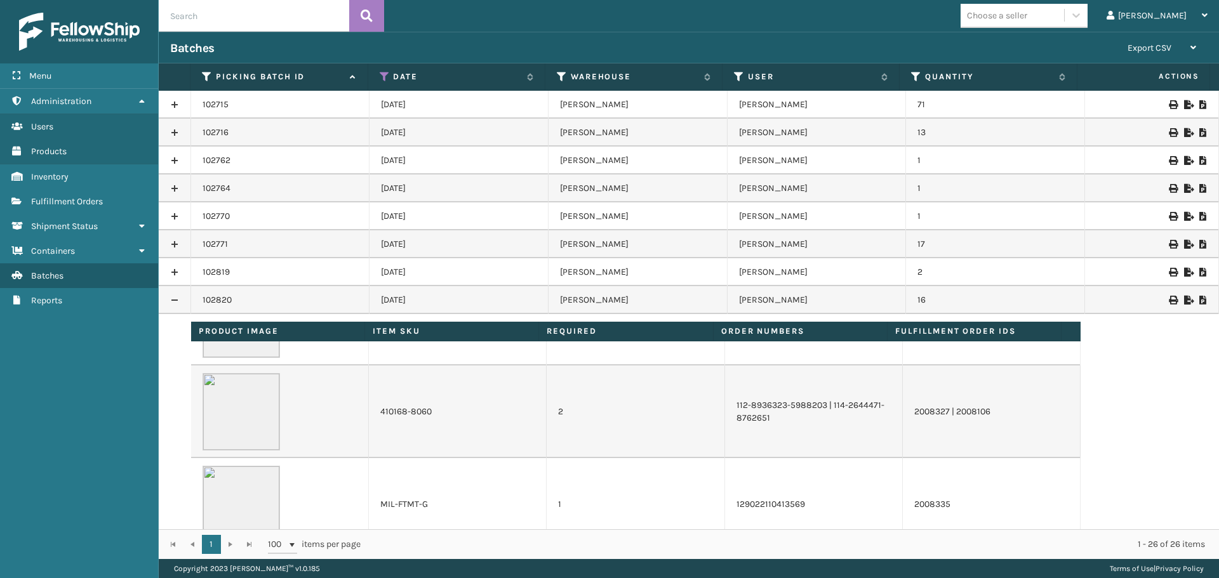
scroll to position [317, 0]
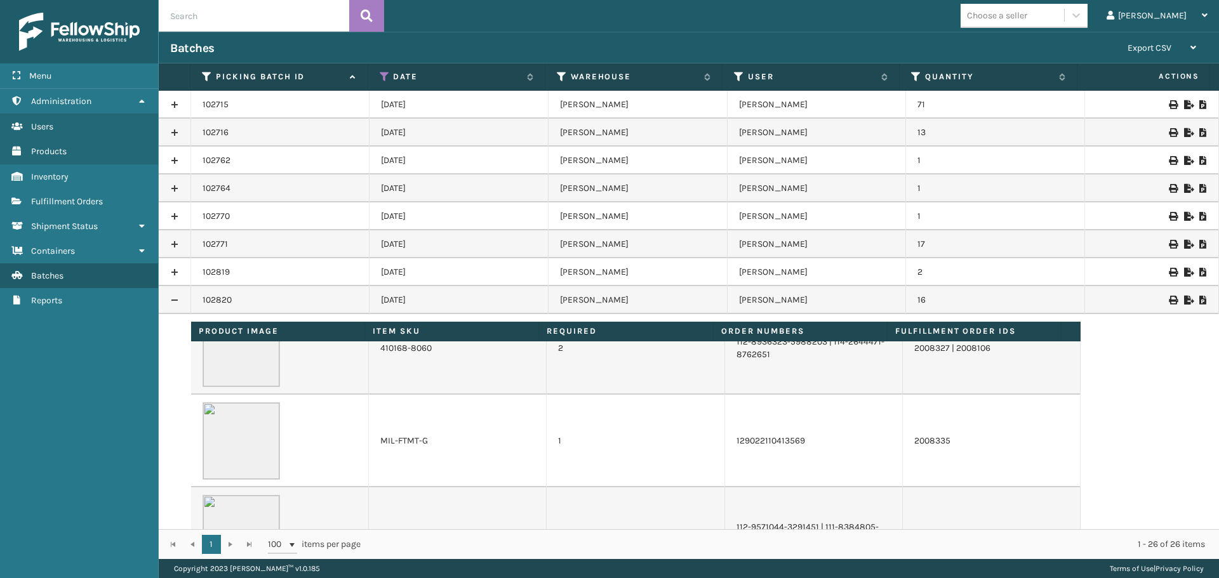
click at [173, 274] on link at bounding box center [175, 272] width 32 height 20
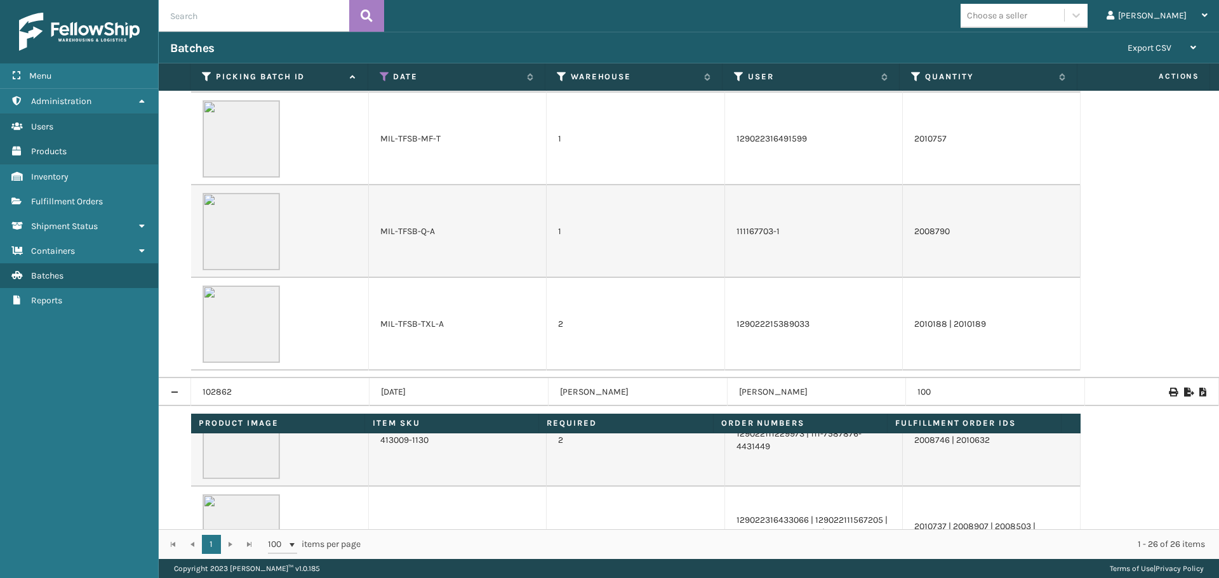
scroll to position [1714, 0]
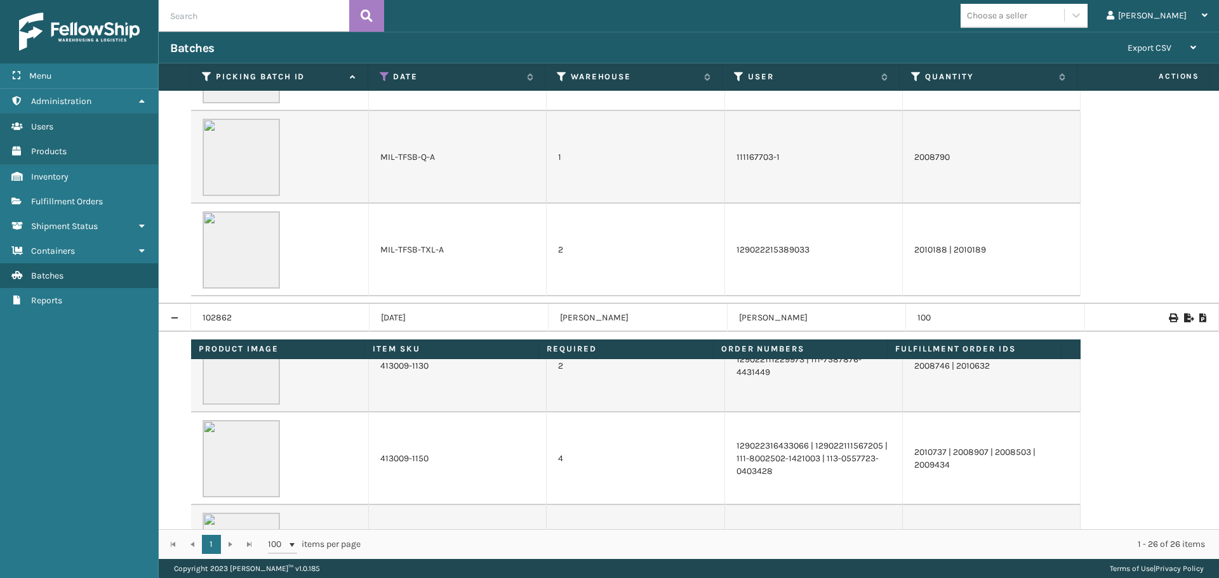
click at [171, 317] on link at bounding box center [175, 318] width 32 height 20
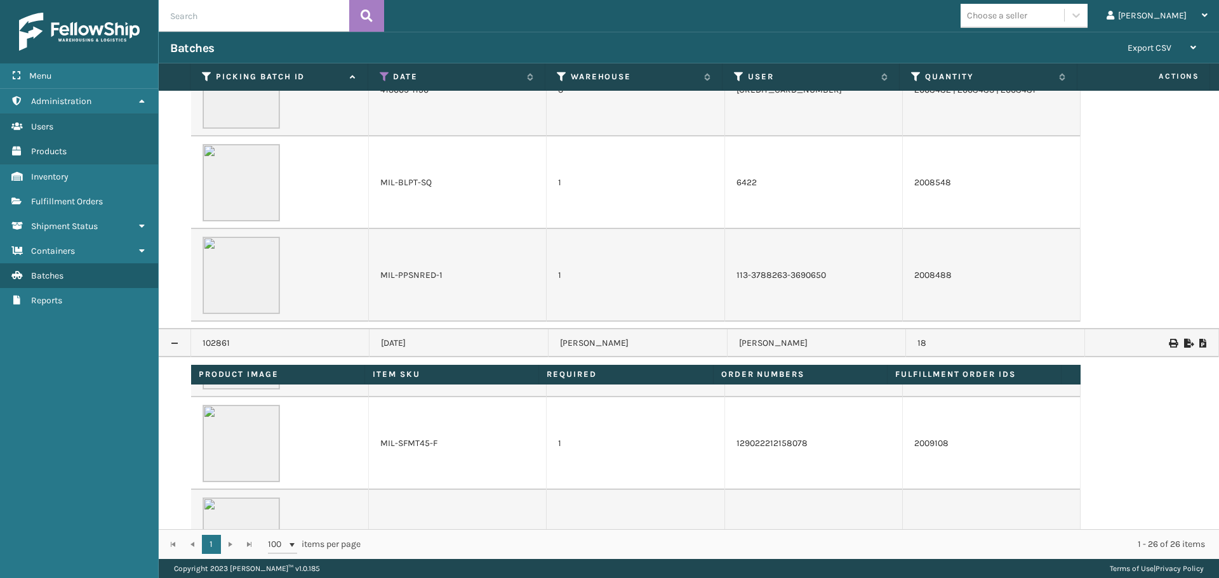
scroll to position [1143, 0]
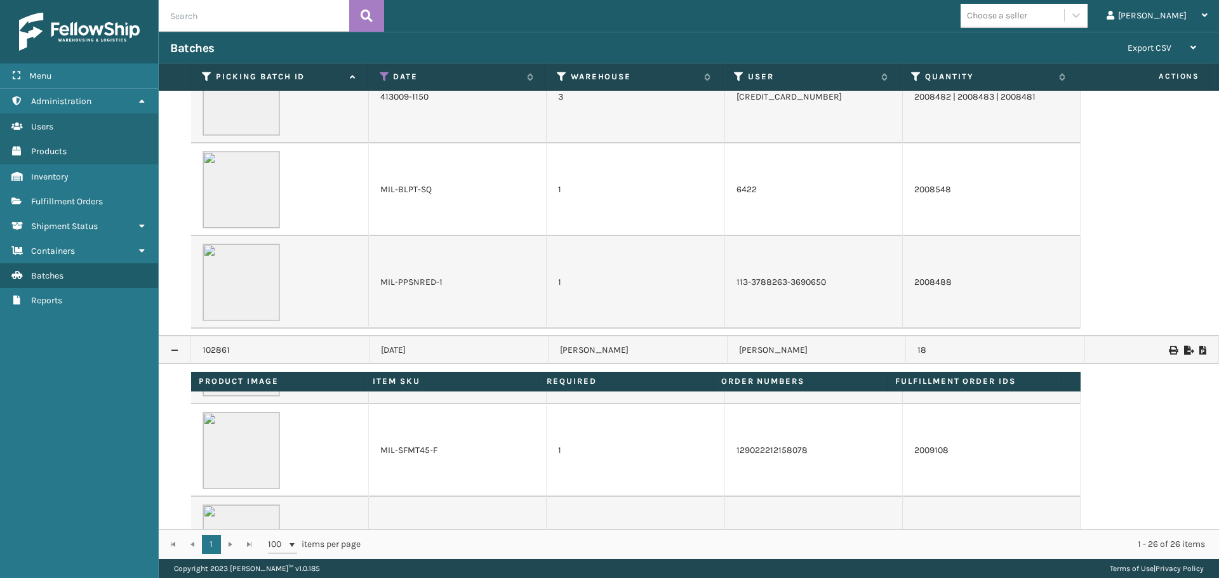
click at [171, 347] on link at bounding box center [175, 350] width 32 height 20
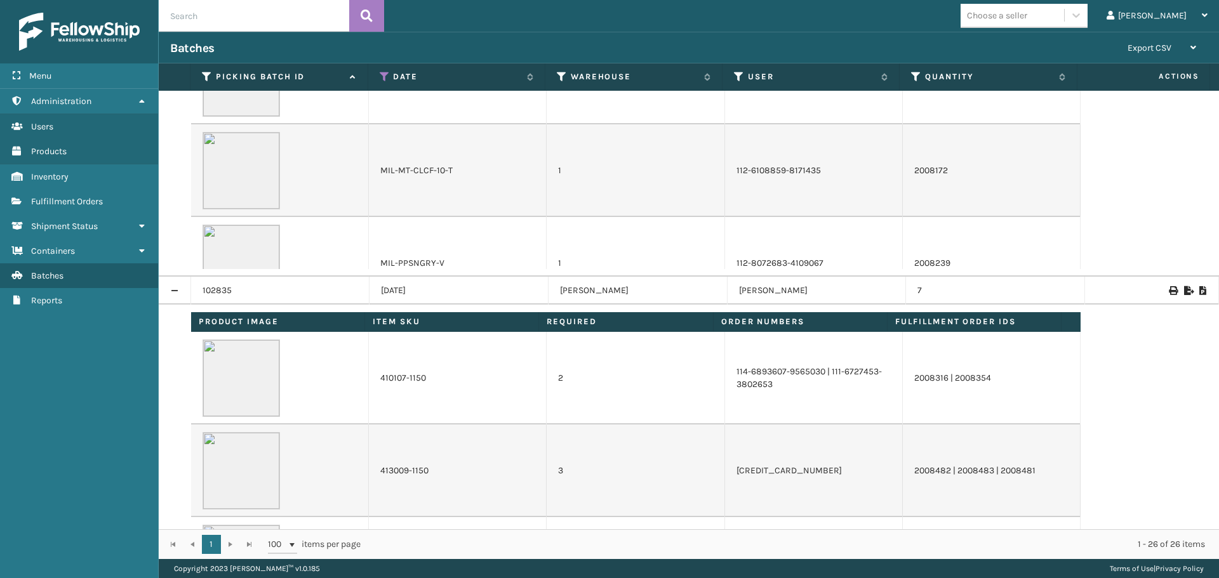
scroll to position [762, 0]
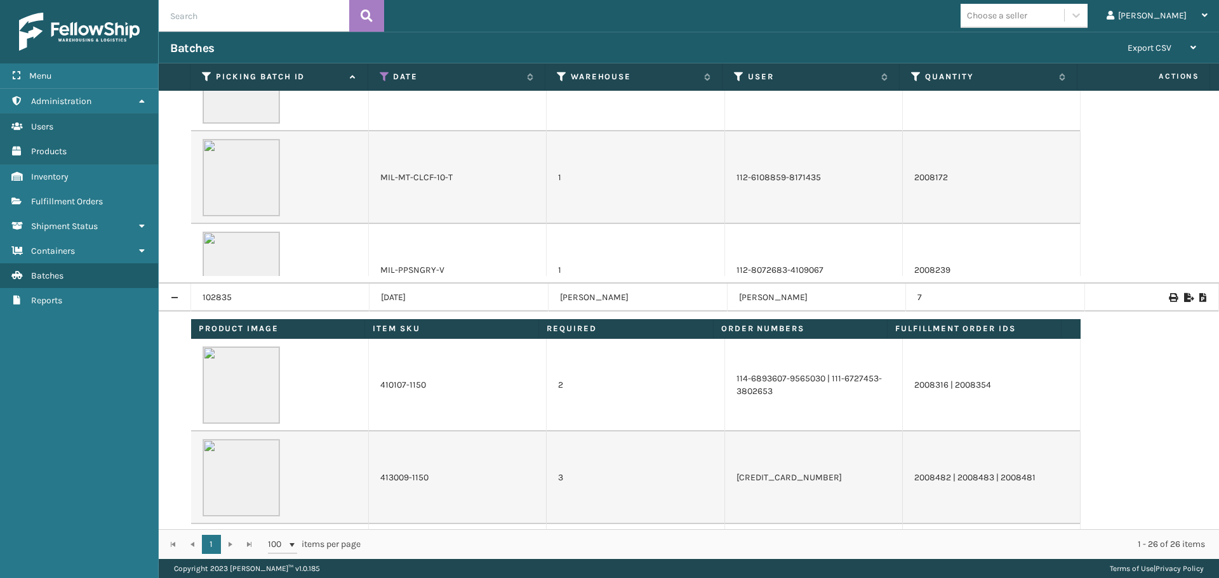
click at [173, 297] on link at bounding box center [175, 298] width 32 height 20
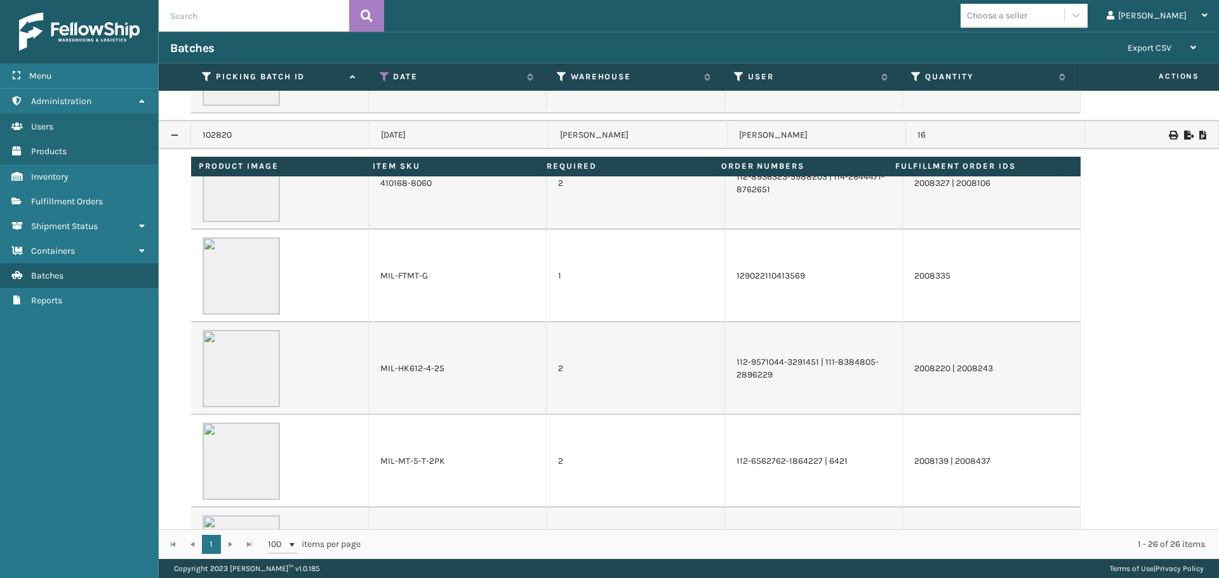
scroll to position [254, 0]
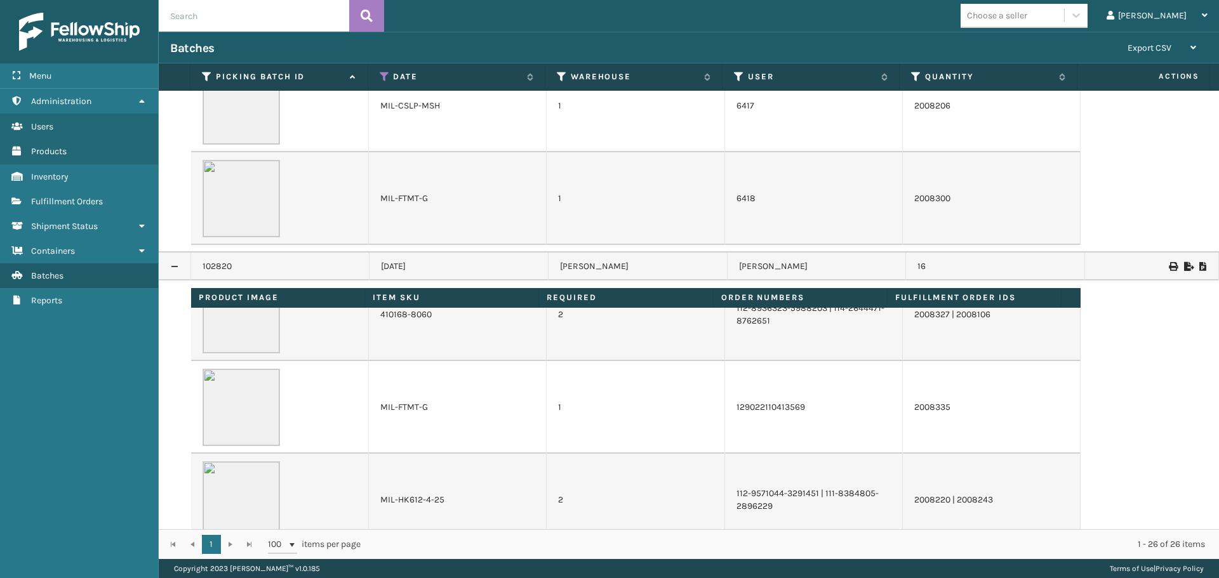
click at [173, 267] on link at bounding box center [175, 267] width 32 height 20
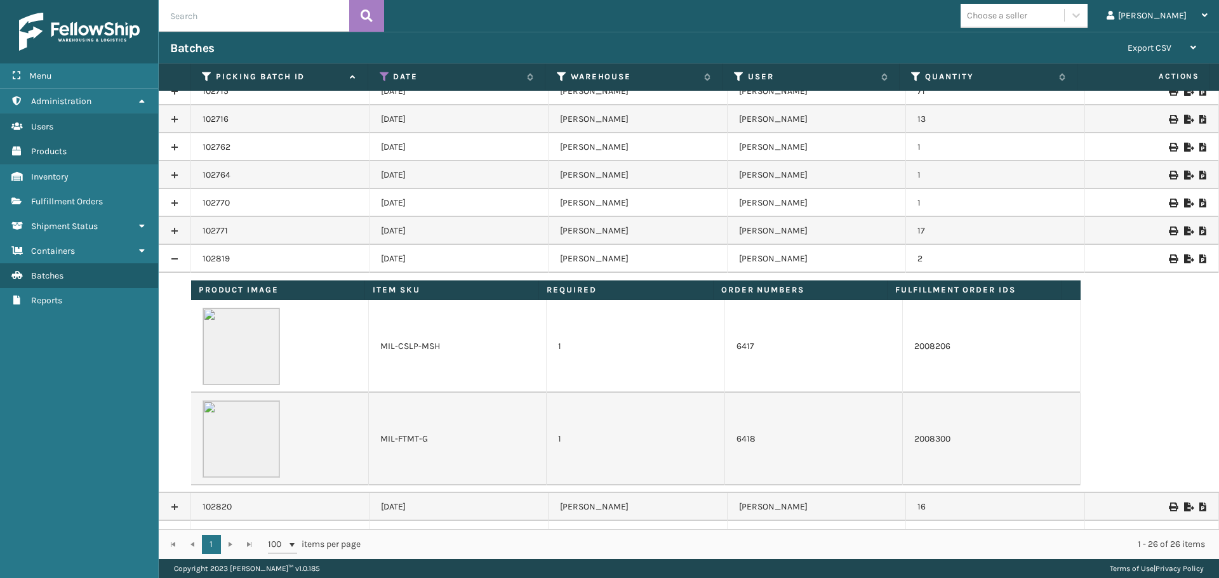
scroll to position [0, 0]
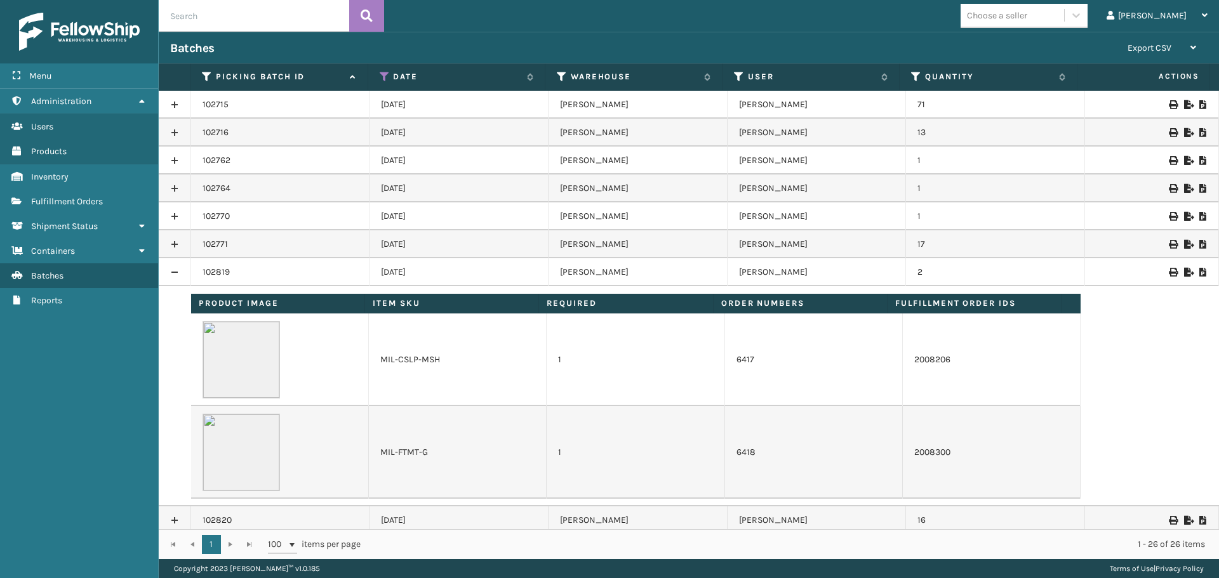
click at [173, 270] on link at bounding box center [175, 272] width 32 height 20
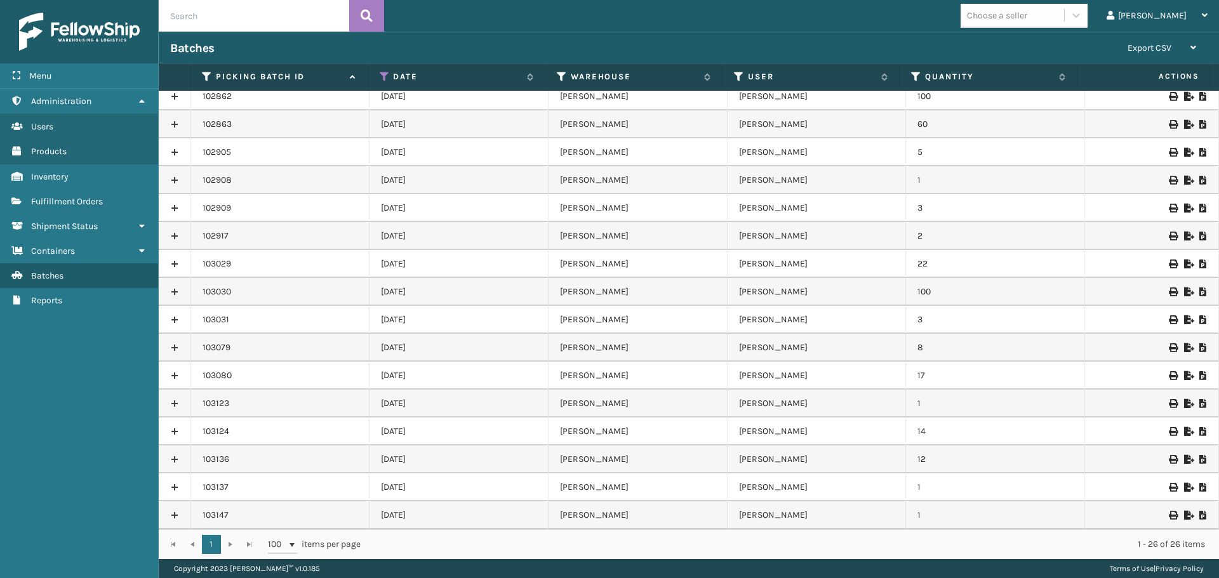
scroll to position [224, 0]
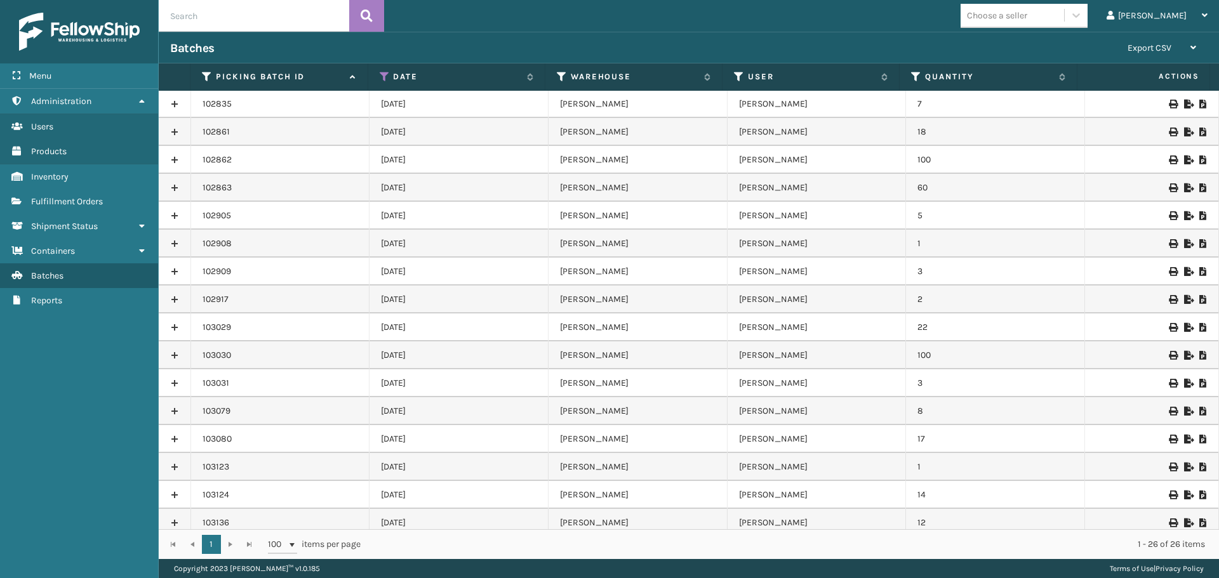
click at [176, 217] on link at bounding box center [175, 216] width 32 height 20
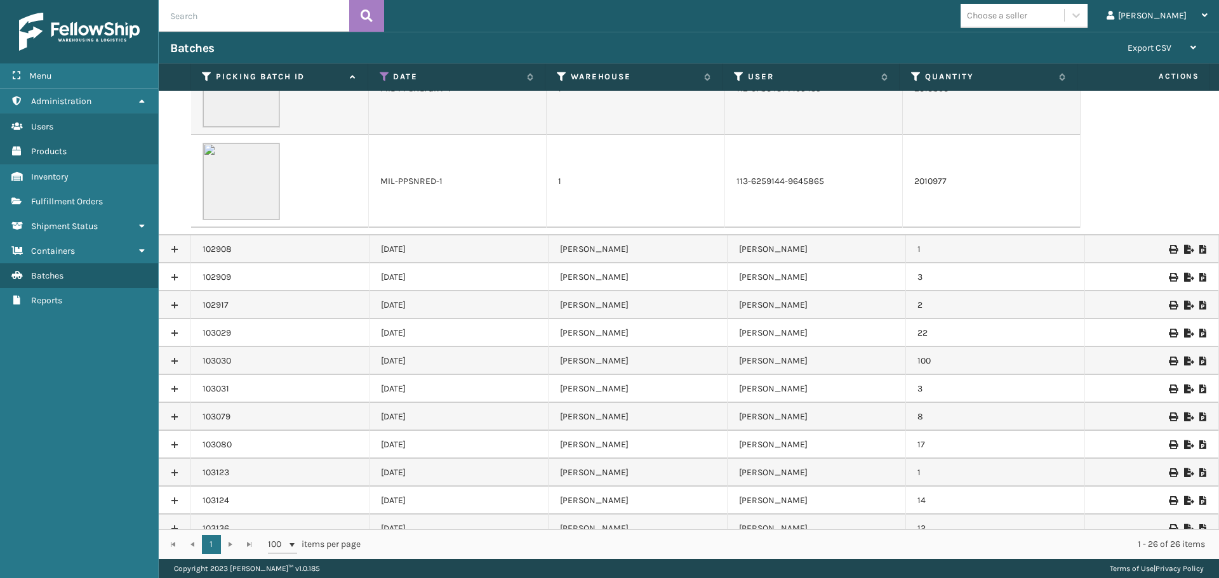
scroll to position [732, 0]
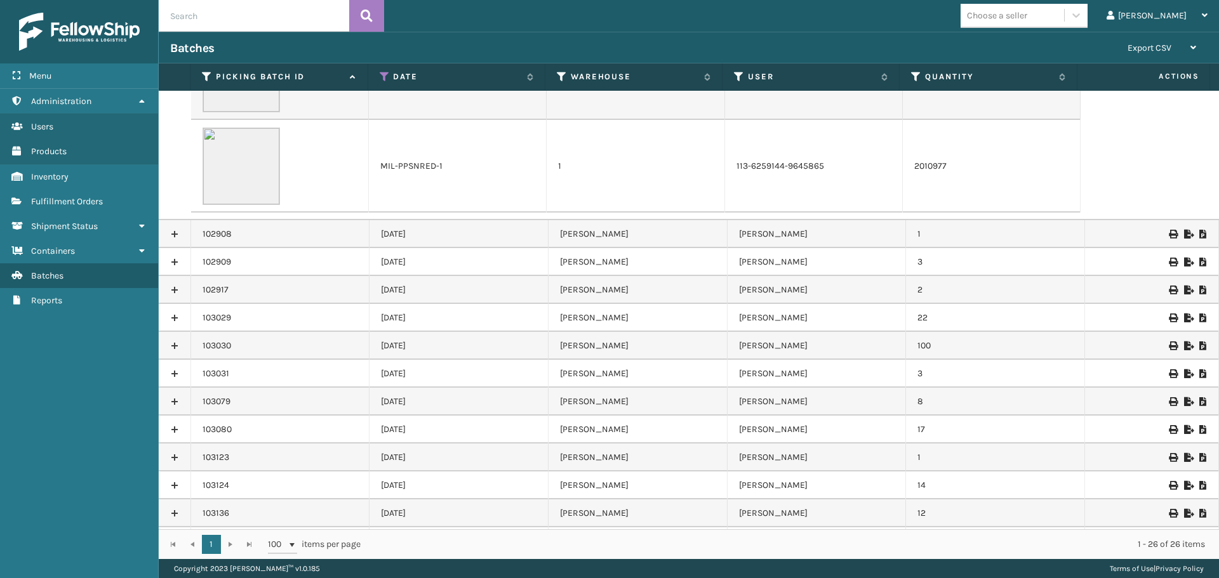
click at [175, 319] on link at bounding box center [175, 318] width 32 height 20
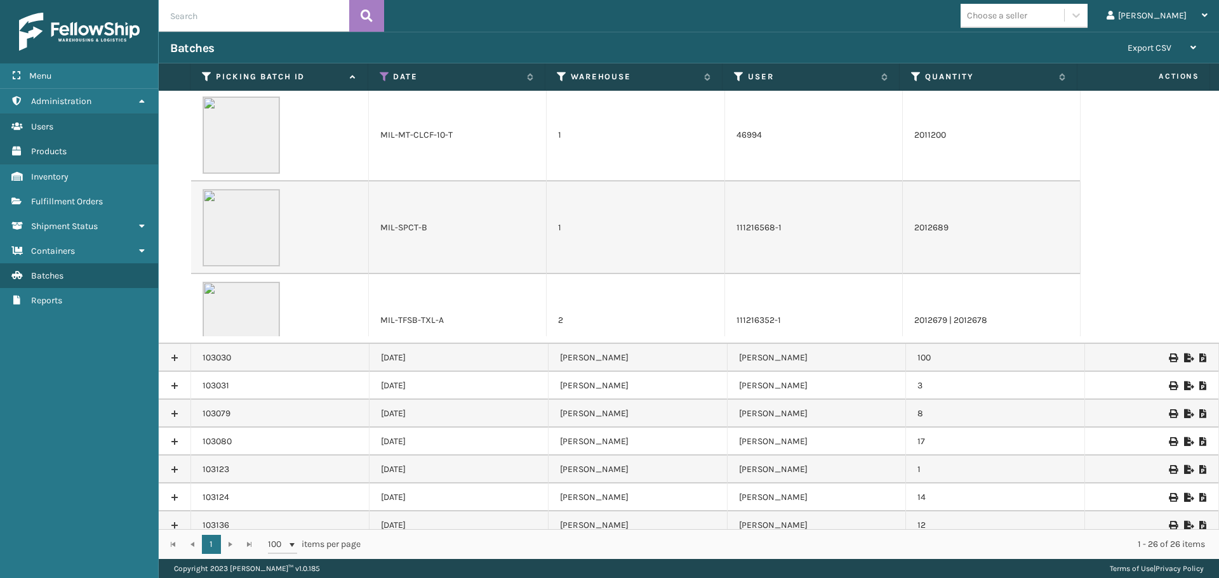
scroll to position [1240, 0]
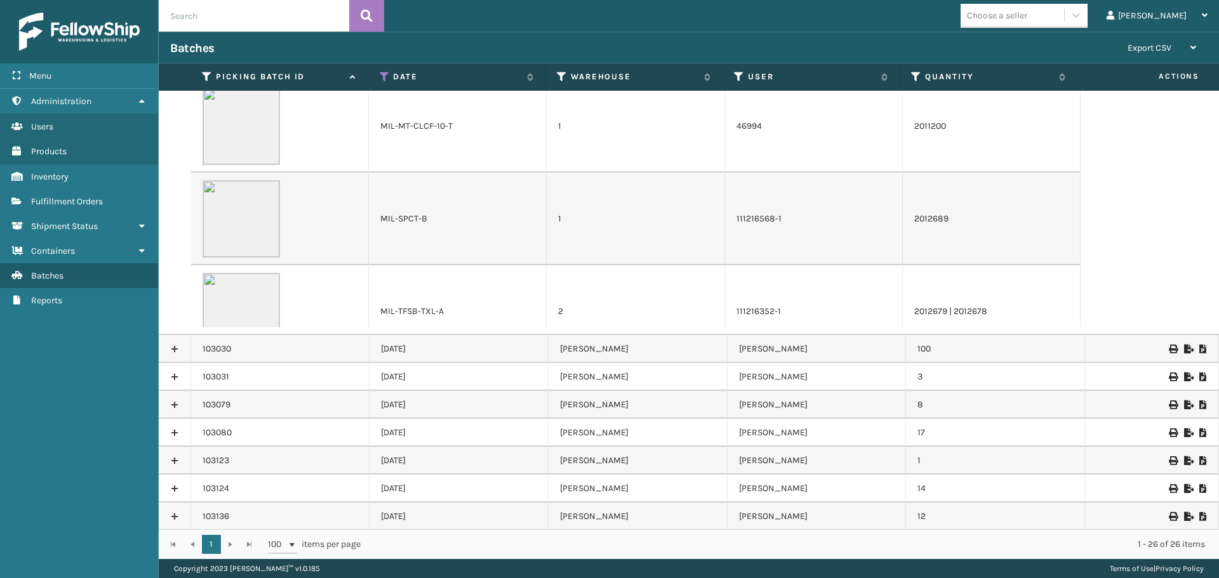
click at [177, 352] on link at bounding box center [175, 349] width 32 height 20
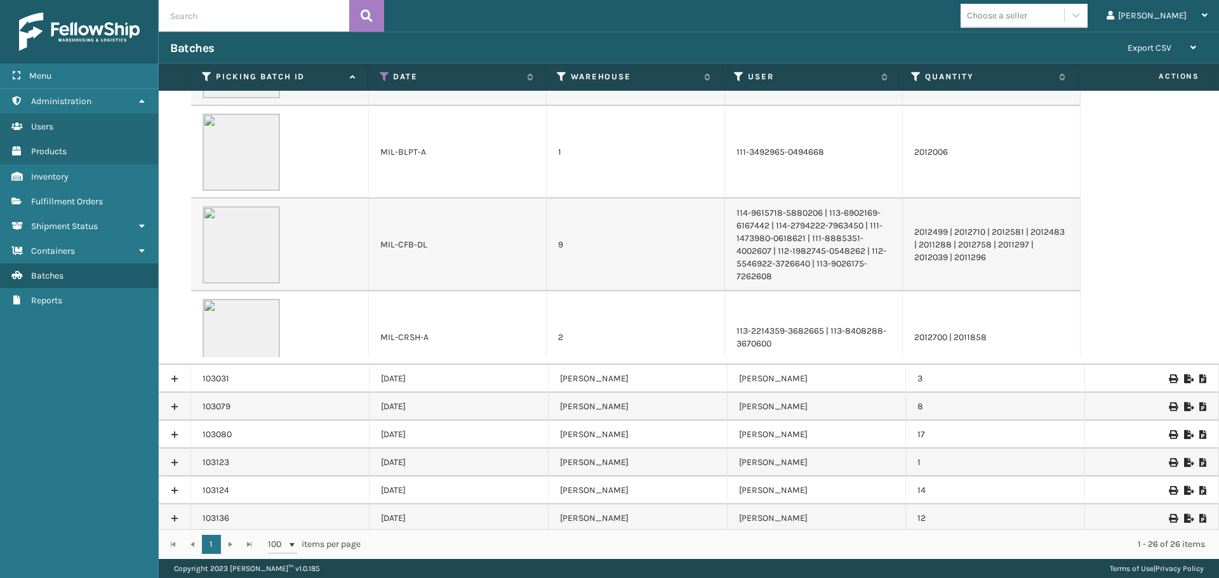
scroll to position [1756, 0]
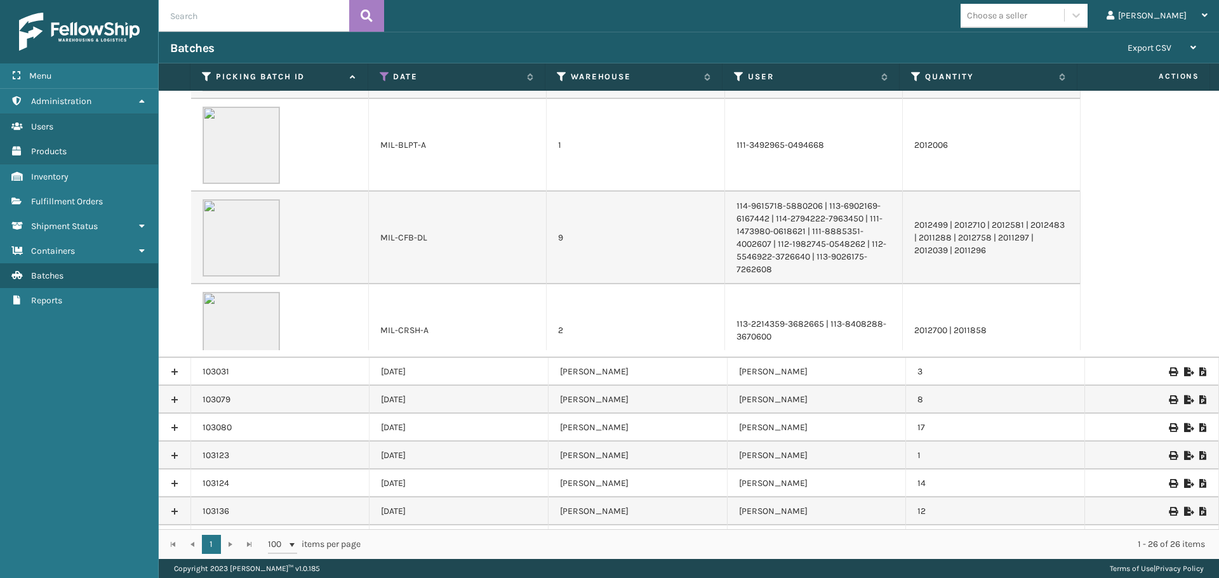
click at [173, 370] on link at bounding box center [175, 372] width 32 height 20
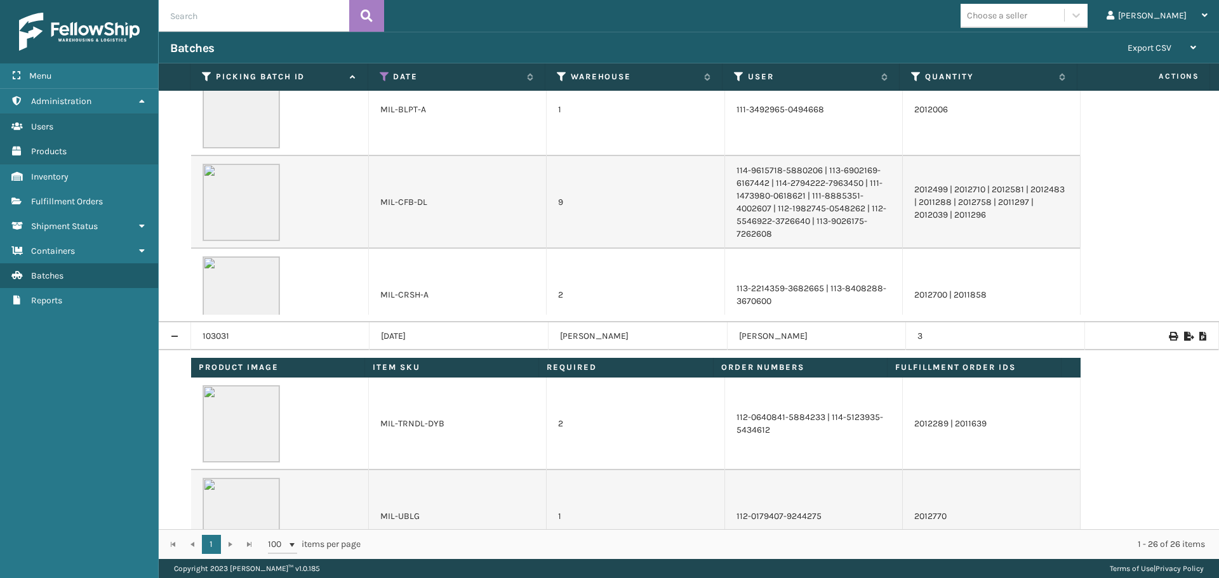
scroll to position [1820, 0]
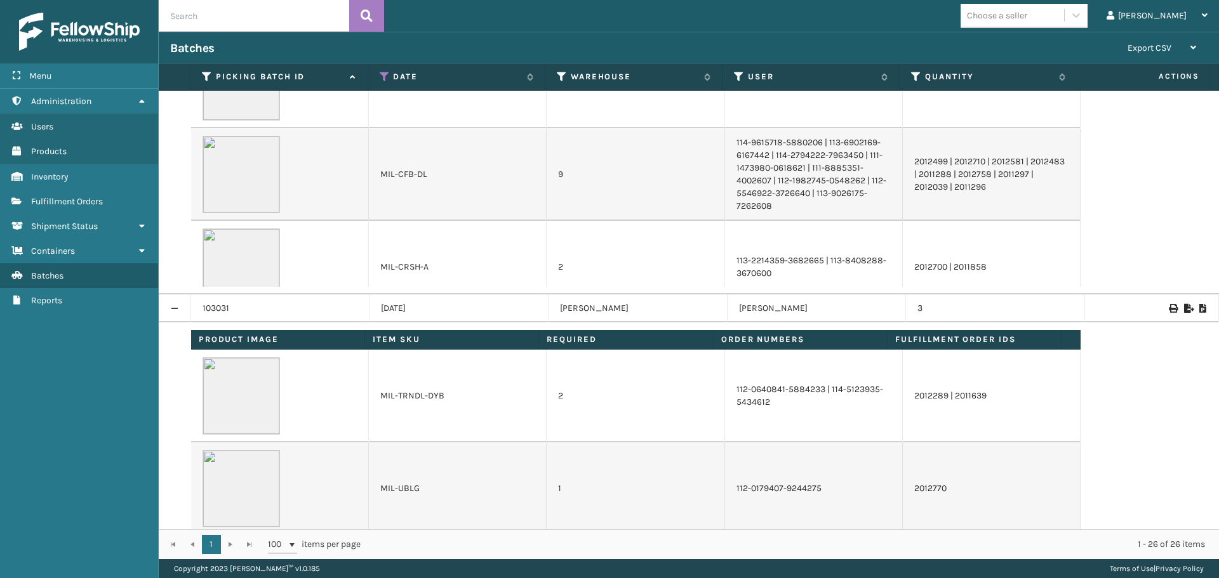
click at [171, 307] on link at bounding box center [175, 308] width 32 height 20
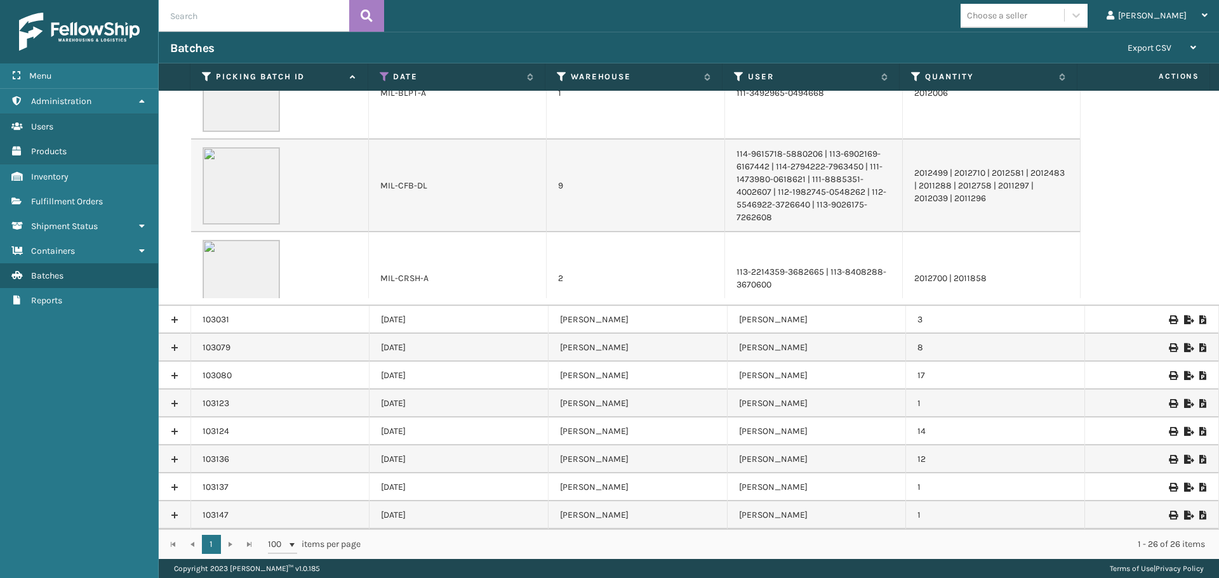
click at [174, 344] on link at bounding box center [175, 348] width 32 height 20
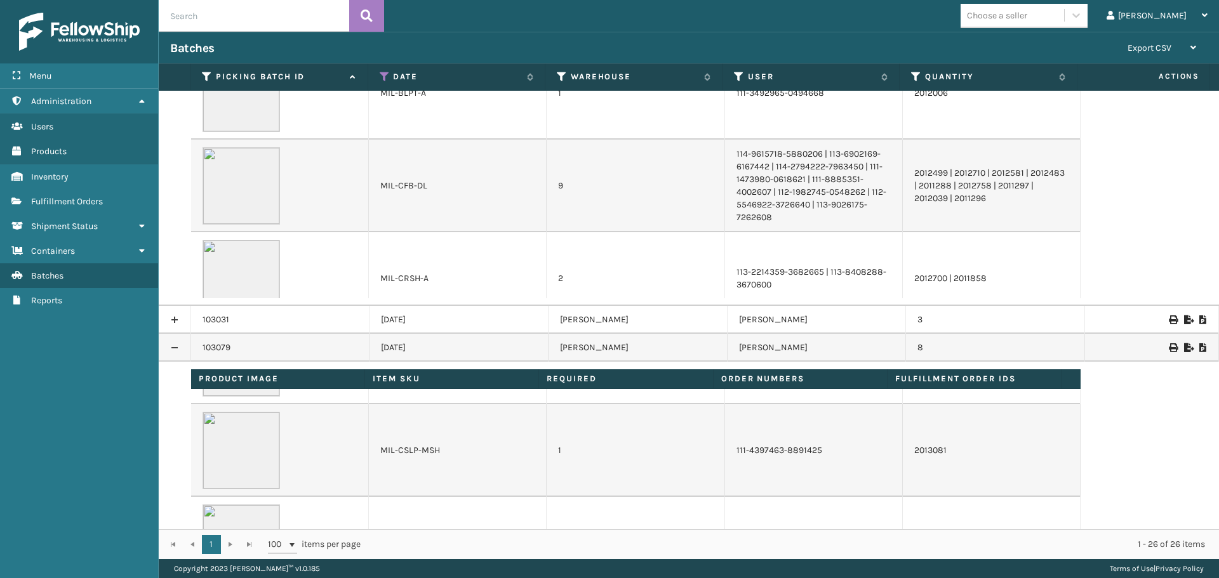
scroll to position [265, 0]
click at [177, 345] on link at bounding box center [175, 348] width 32 height 20
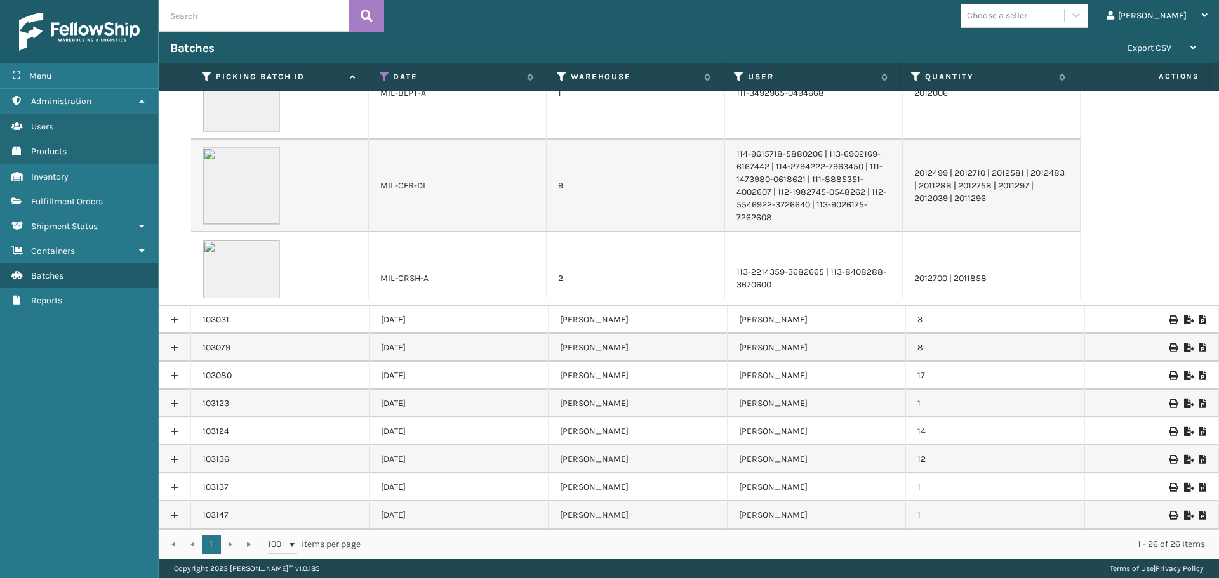
click at [175, 375] on link at bounding box center [175, 376] width 32 height 20
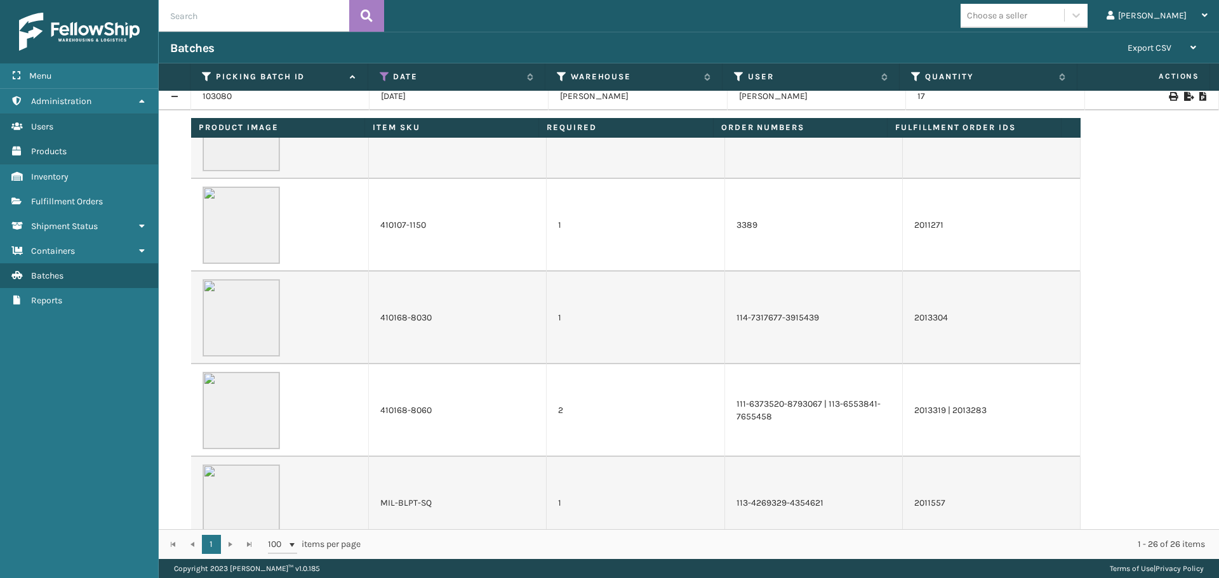
scroll to position [127, 0]
